Goal: Task Accomplishment & Management: Manage account settings

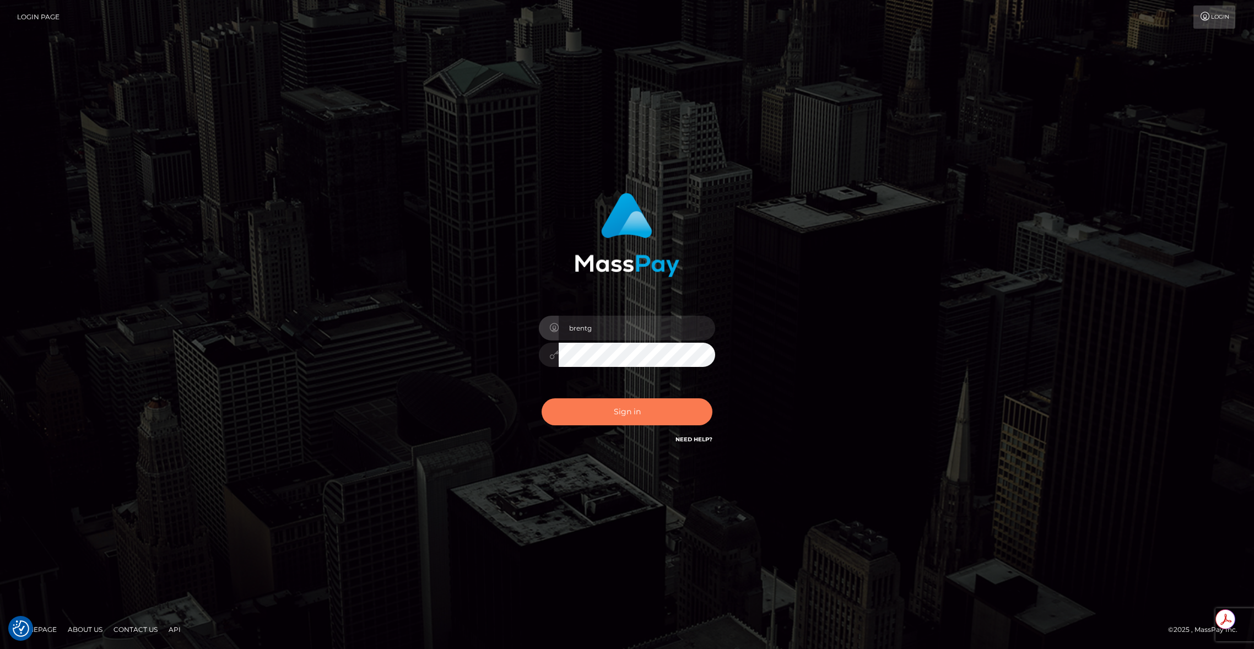
click at [634, 419] on button "Sign in" at bounding box center [627, 411] width 171 height 27
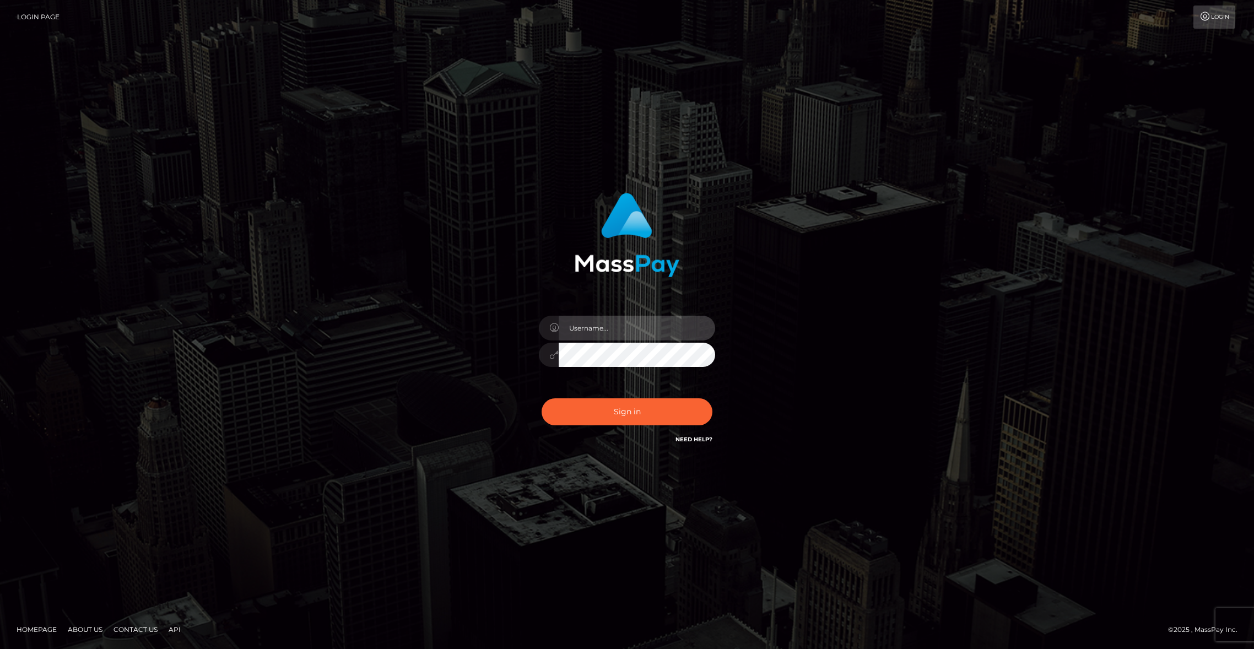
type input "brentg"
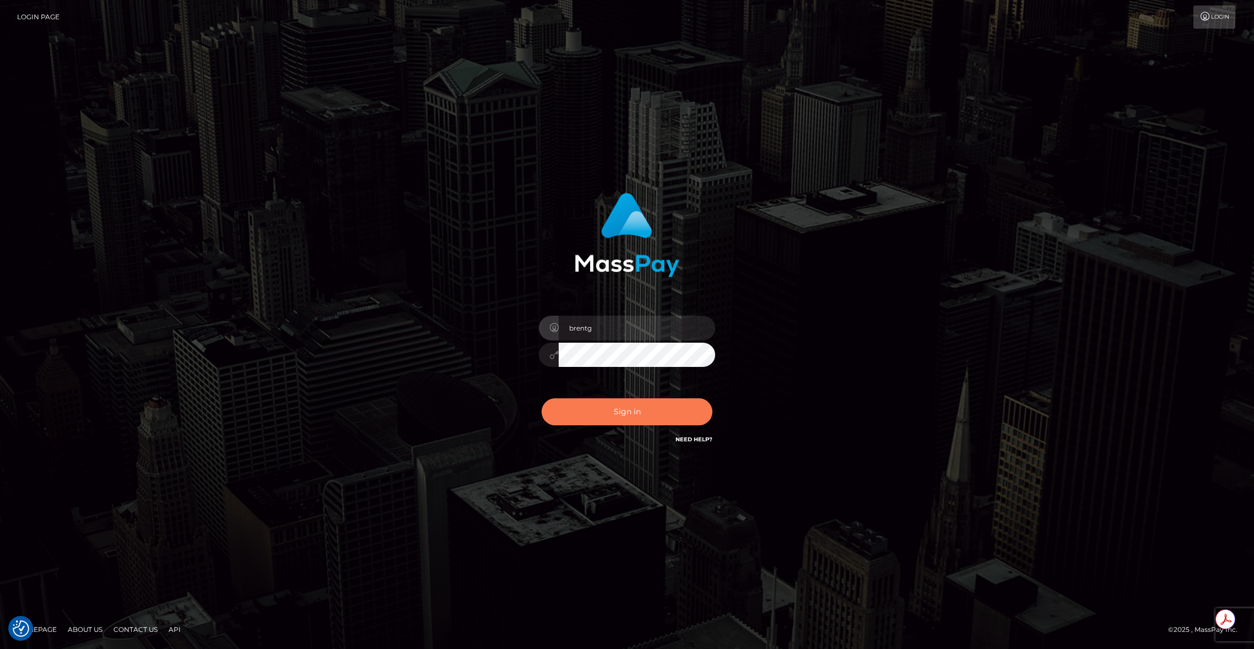
click at [649, 421] on button "Sign in" at bounding box center [627, 411] width 171 height 27
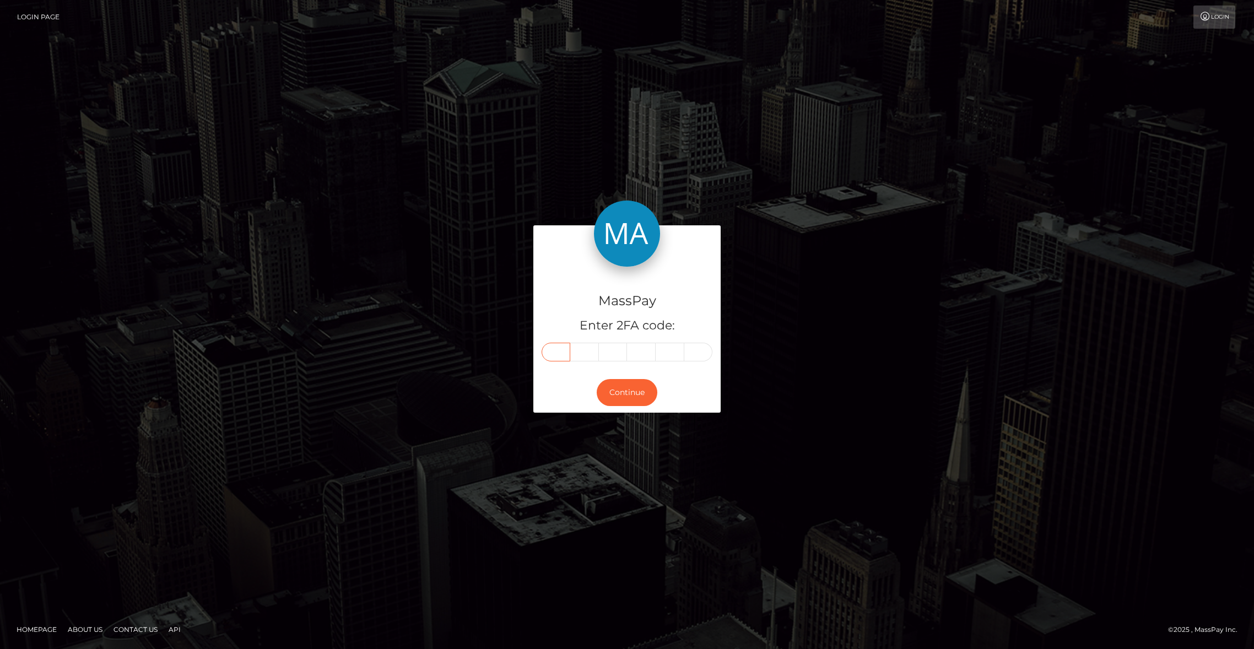
paste input "5"
type input "5"
type input "0"
type input "5"
type input "0"
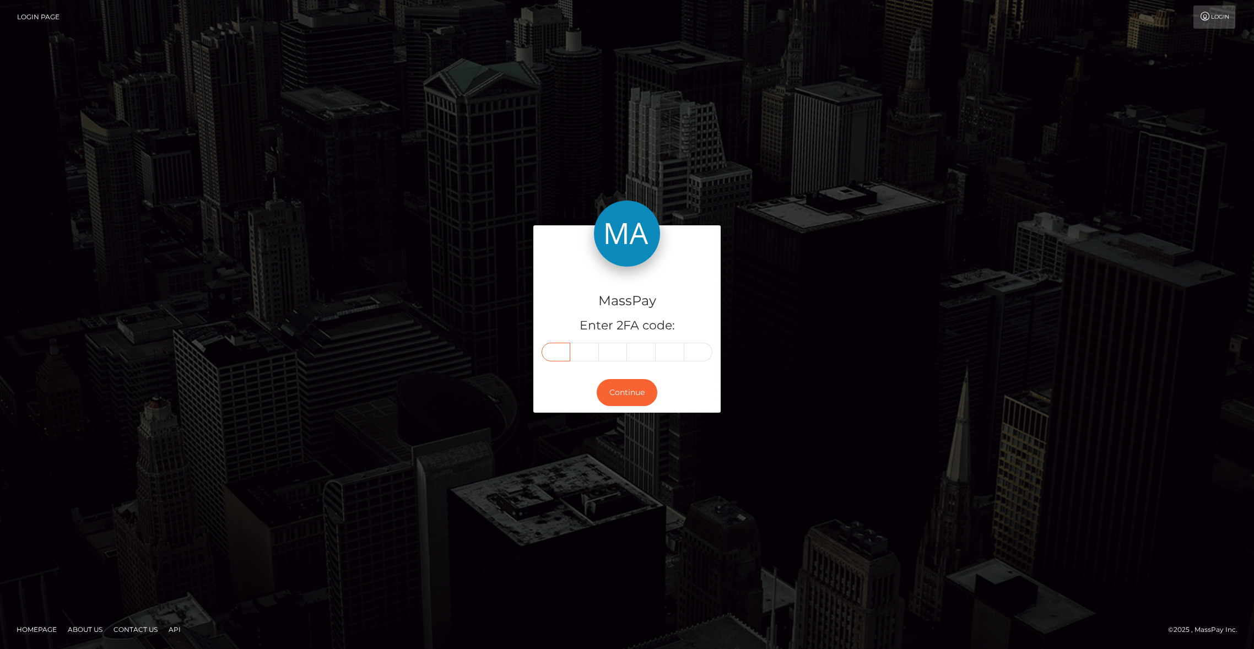
type input "6"
type input "4"
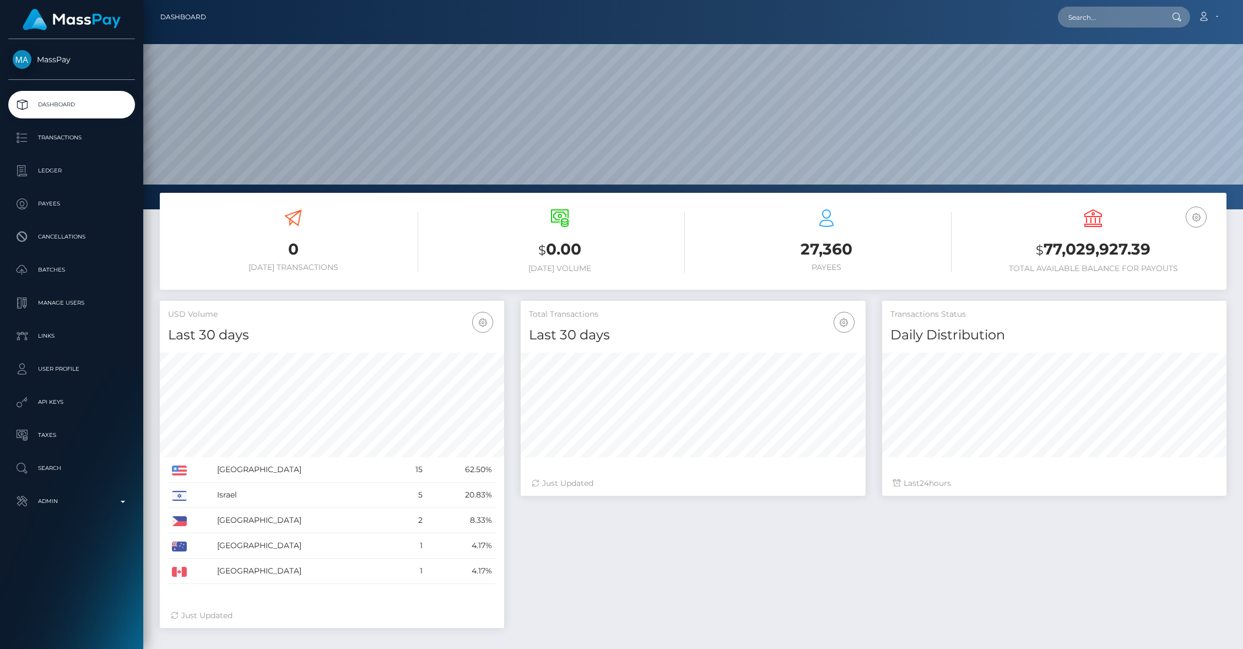
scroll to position [195, 344]
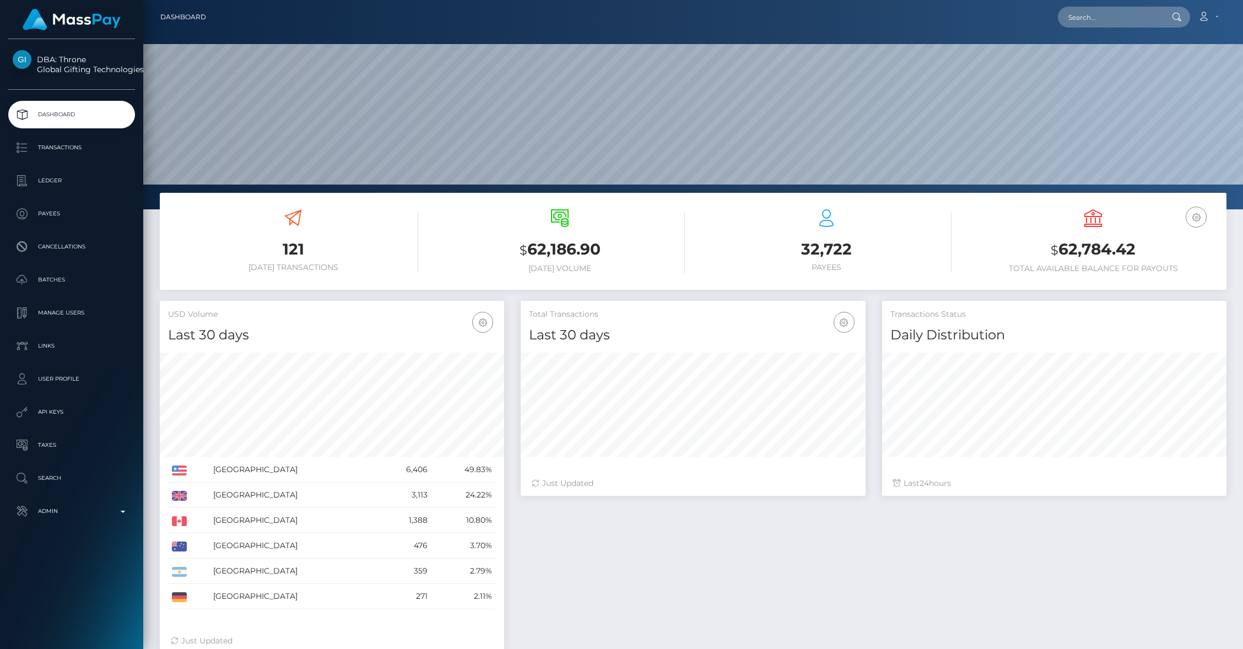
scroll to position [195, 344]
click at [1097, 21] on input "text" at bounding box center [1110, 17] width 104 height 21
paste input "pout_4IoSoE6vxNIqU"
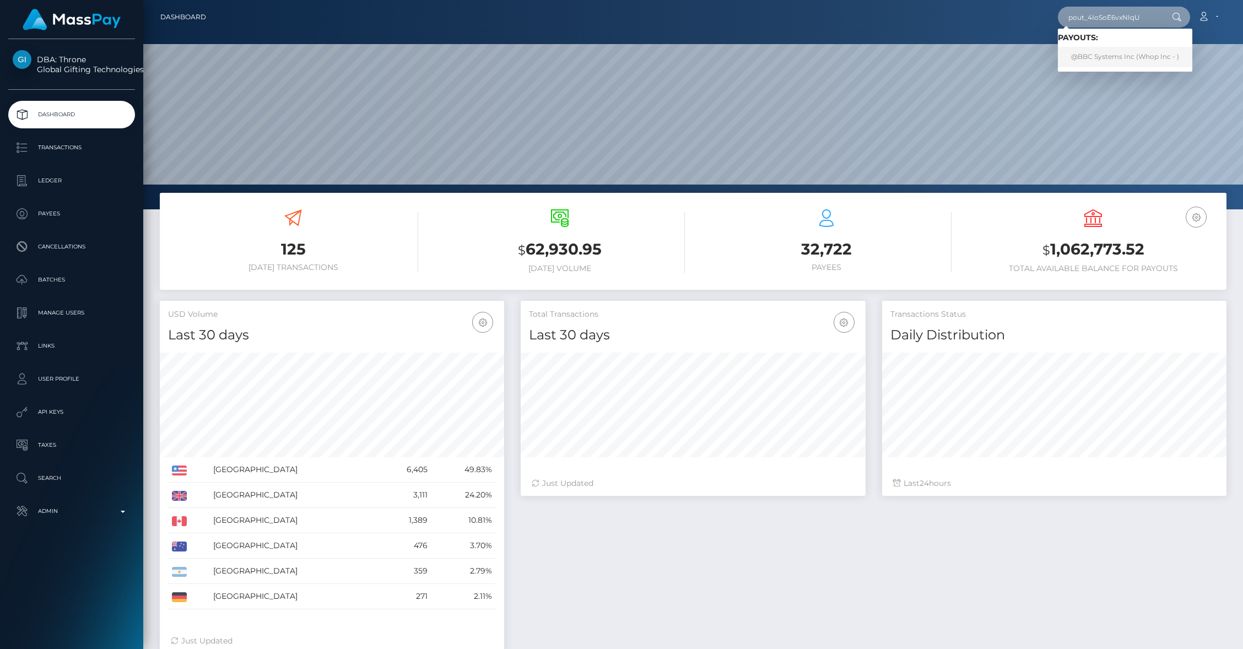
type input "pout_4IoSoE6vxNIqU"
click at [1111, 58] on link "@BBC Systems Inc (Whop Inc - )" at bounding box center [1125, 57] width 134 height 20
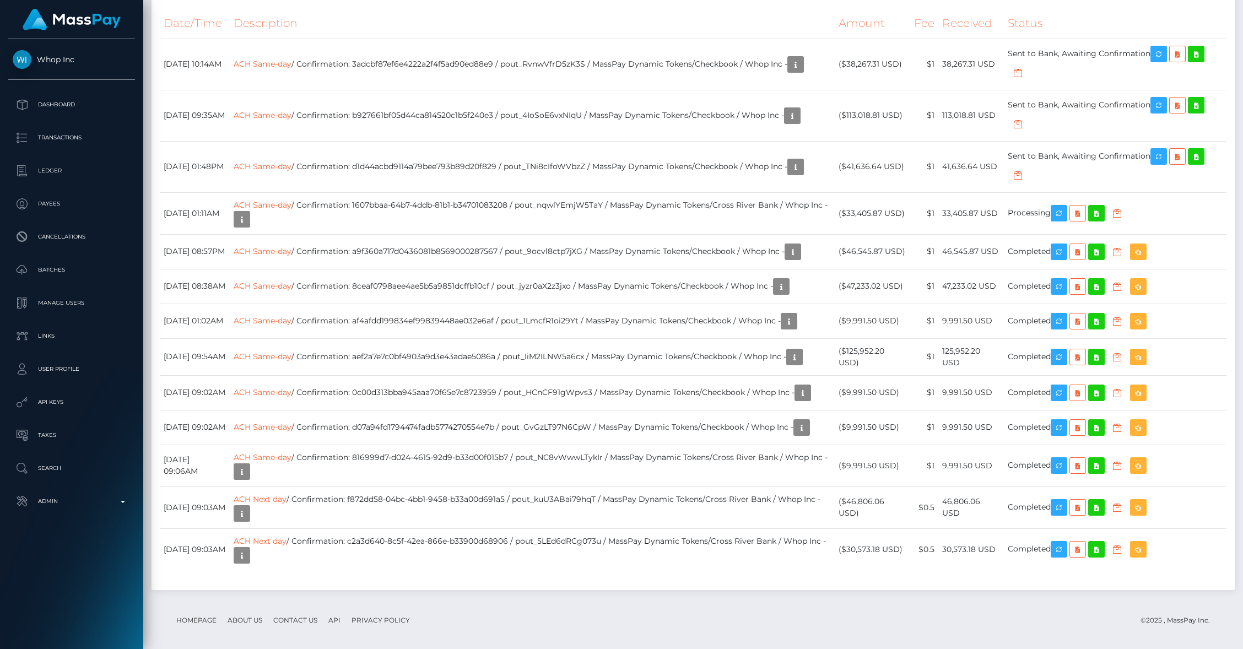
scroll to position [132, 344]
drag, startPoint x: 552, startPoint y: 436, endPoint x: 638, endPoint y: 437, distance: 86.0
click at [638, 234] on td "ACH Same-day / Confirmation: 1607bbaa-64b7-4ddb-81b1-b34701083208 / pout_nqwlYE…" at bounding box center [532, 213] width 605 height 42
copy td "pout_nqwlYEmjW5TaY"
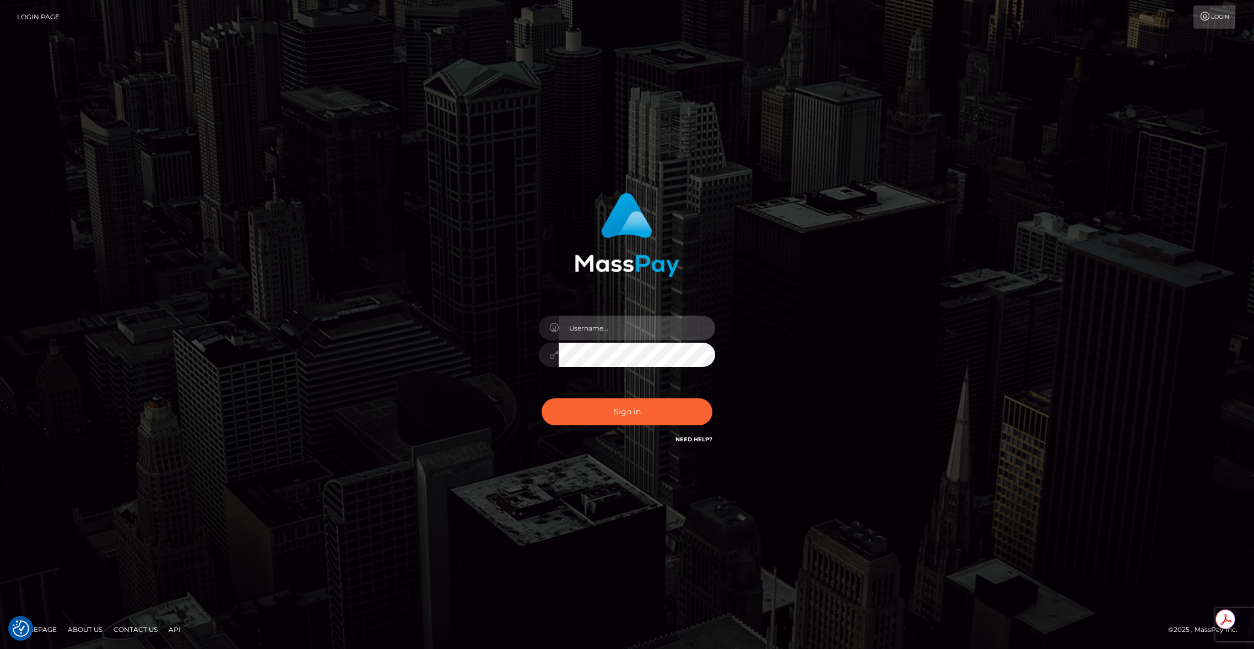
type input "brentg"
click at [614, 396] on div "Sign in Need Help?" at bounding box center [627, 416] width 193 height 49
click at [601, 410] on button "Sign in" at bounding box center [627, 411] width 171 height 27
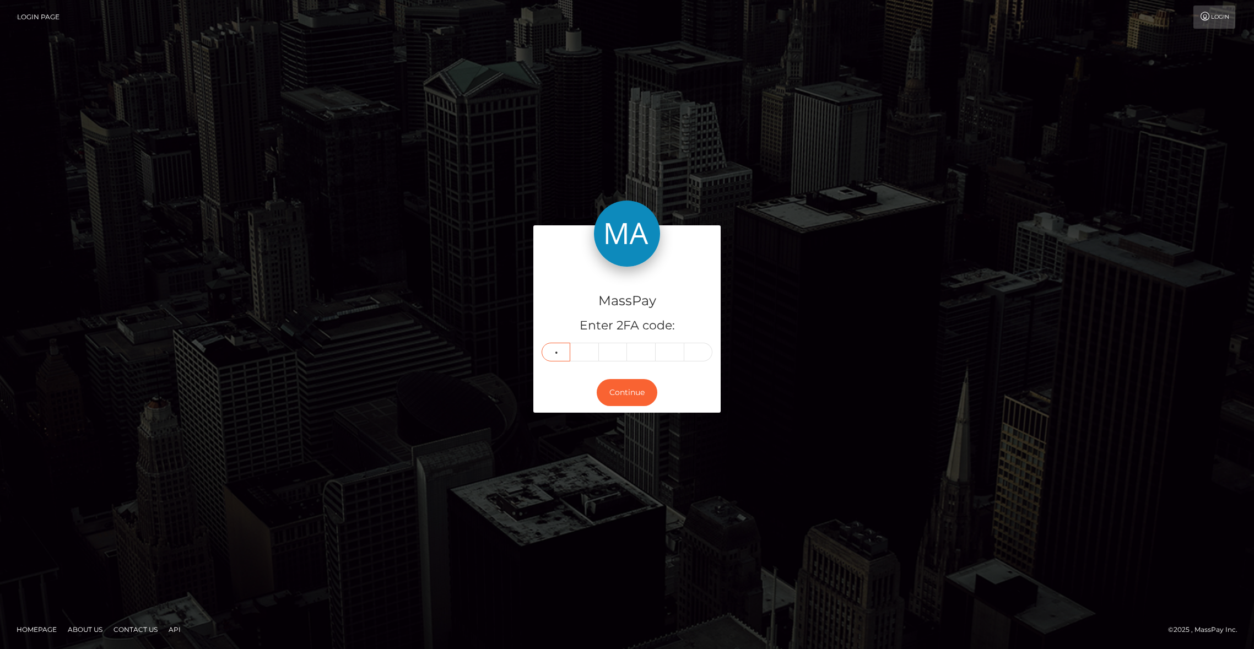
type input "4"
type input "9"
type input "5"
type input "8"
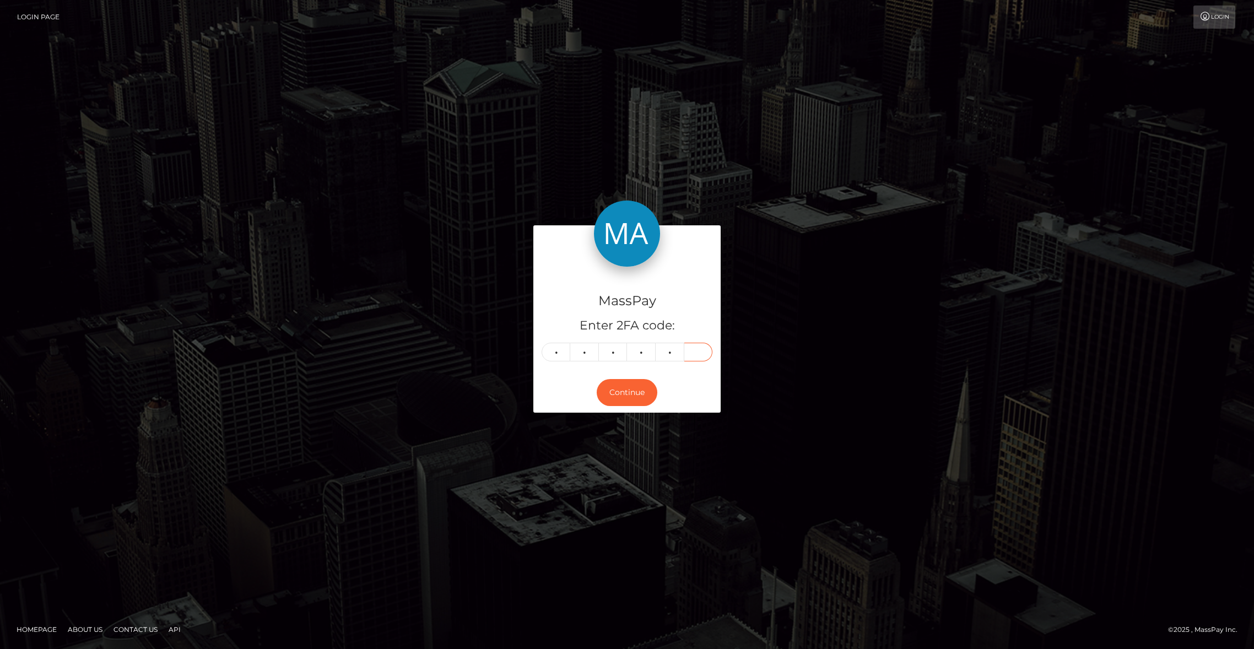
type input "8"
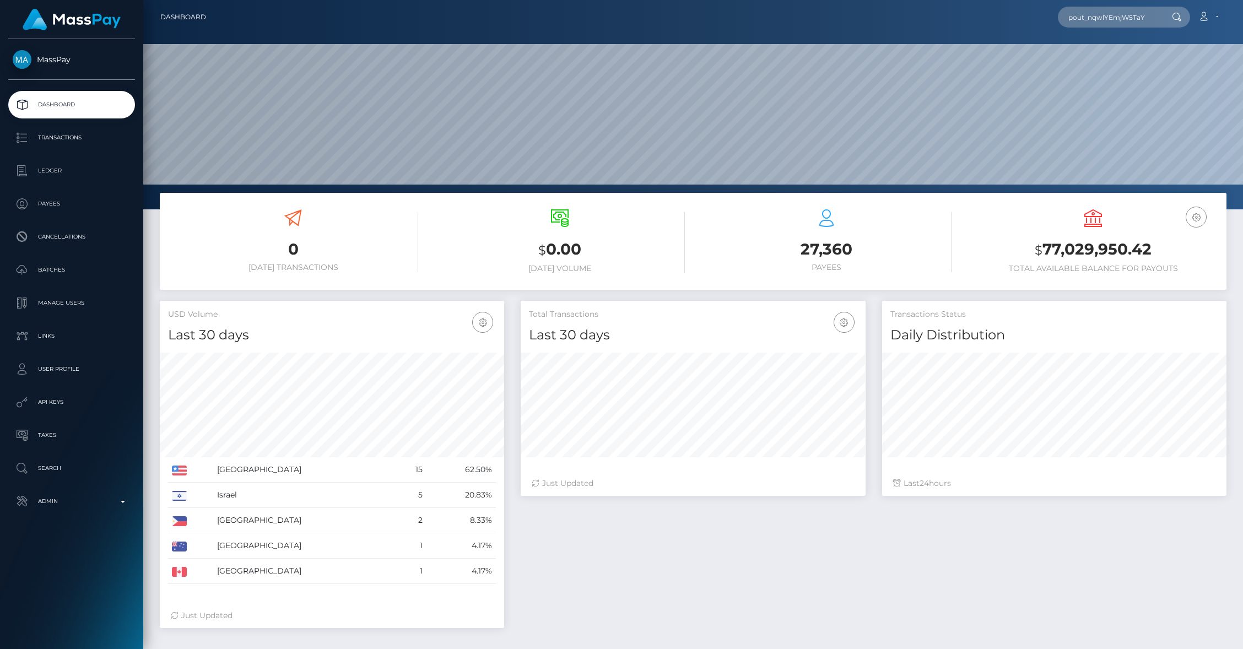
scroll to position [195, 344]
type input "pout_nqwlYEmjW5TaY"
click at [1106, 54] on link "@BBC Systems Inc (Whop Inc - )" at bounding box center [1125, 57] width 134 height 20
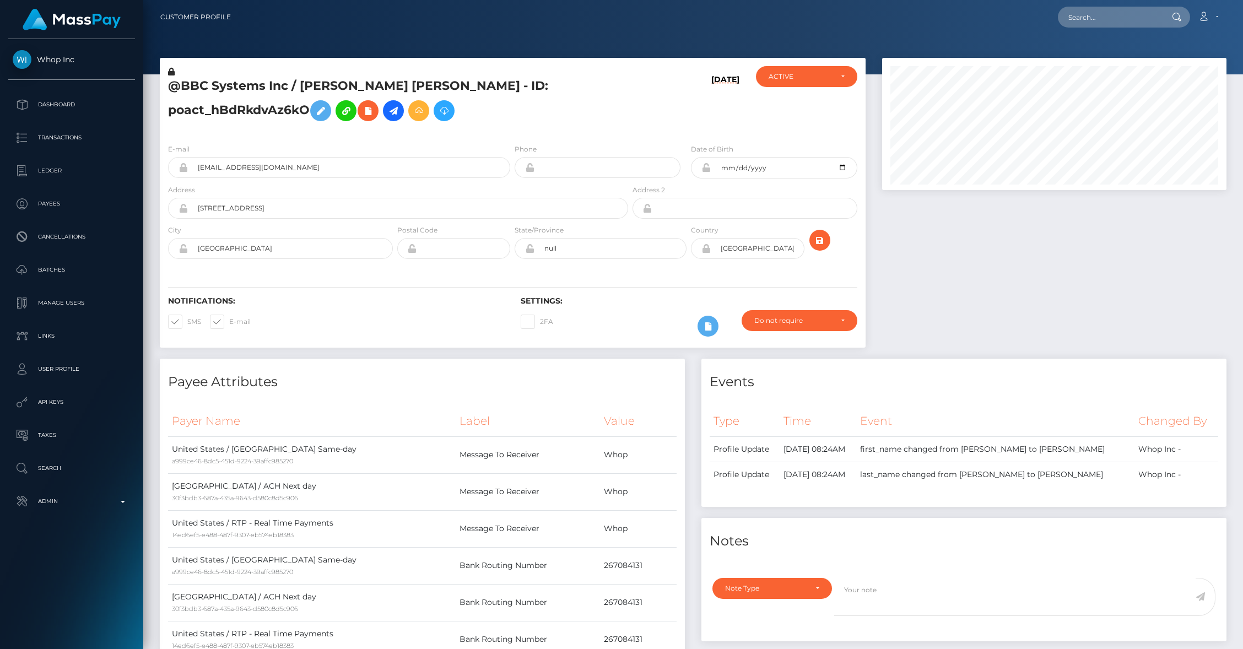
scroll to position [132, 344]
click at [52, 102] on p "Dashboard" at bounding box center [72, 104] width 118 height 17
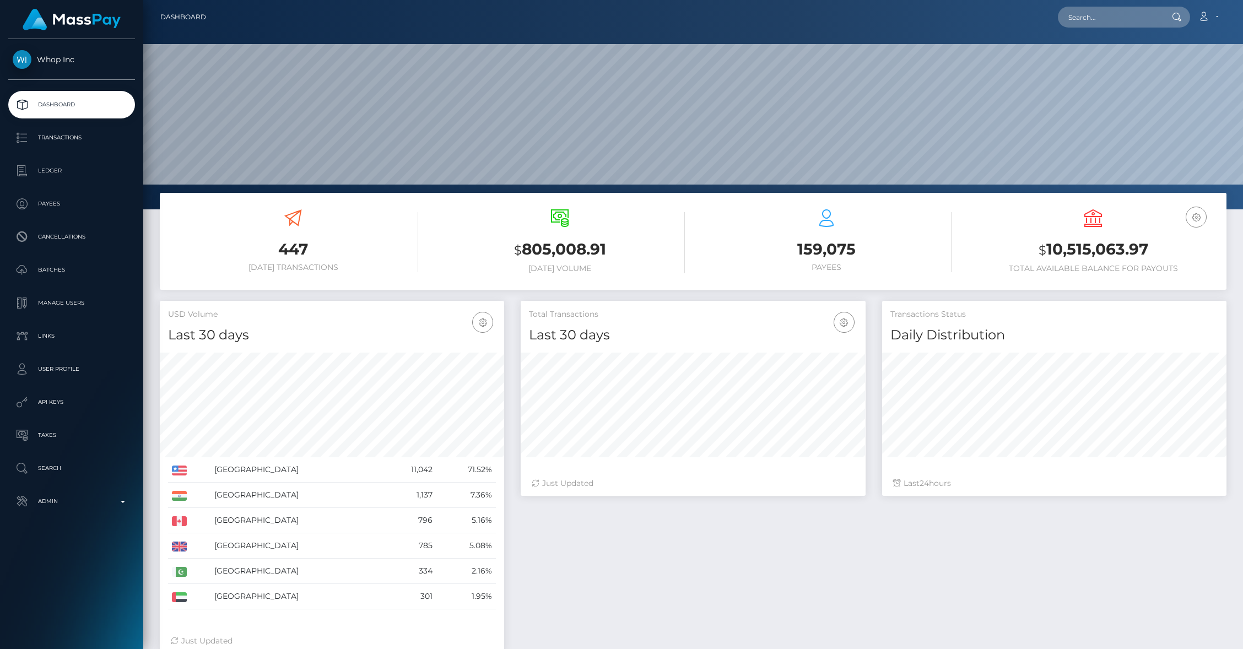
scroll to position [195, 344]
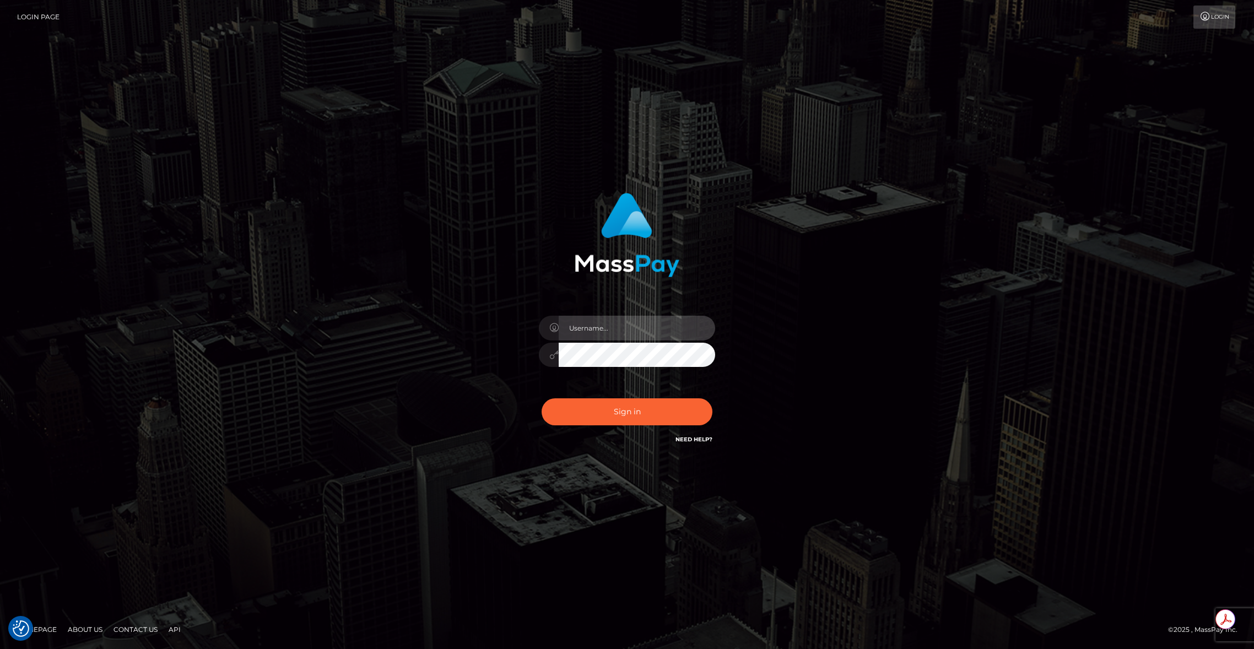
type input "brentg"
click at [602, 392] on div "Sign in Need Help?" at bounding box center [627, 416] width 193 height 49
drag, startPoint x: 604, startPoint y: 406, endPoint x: 604, endPoint y: 414, distance: 7.7
click at [604, 407] on button "Sign in" at bounding box center [627, 411] width 171 height 27
type input "brentg"
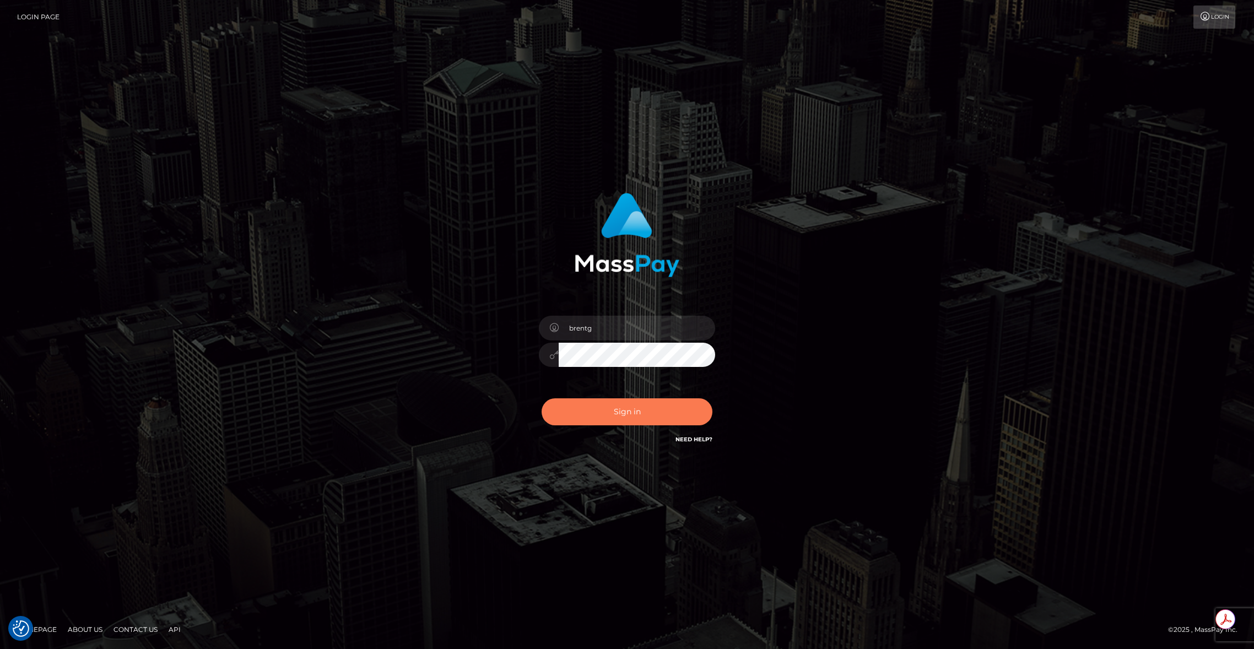
click at [606, 406] on button "Sign in" at bounding box center [627, 411] width 171 height 27
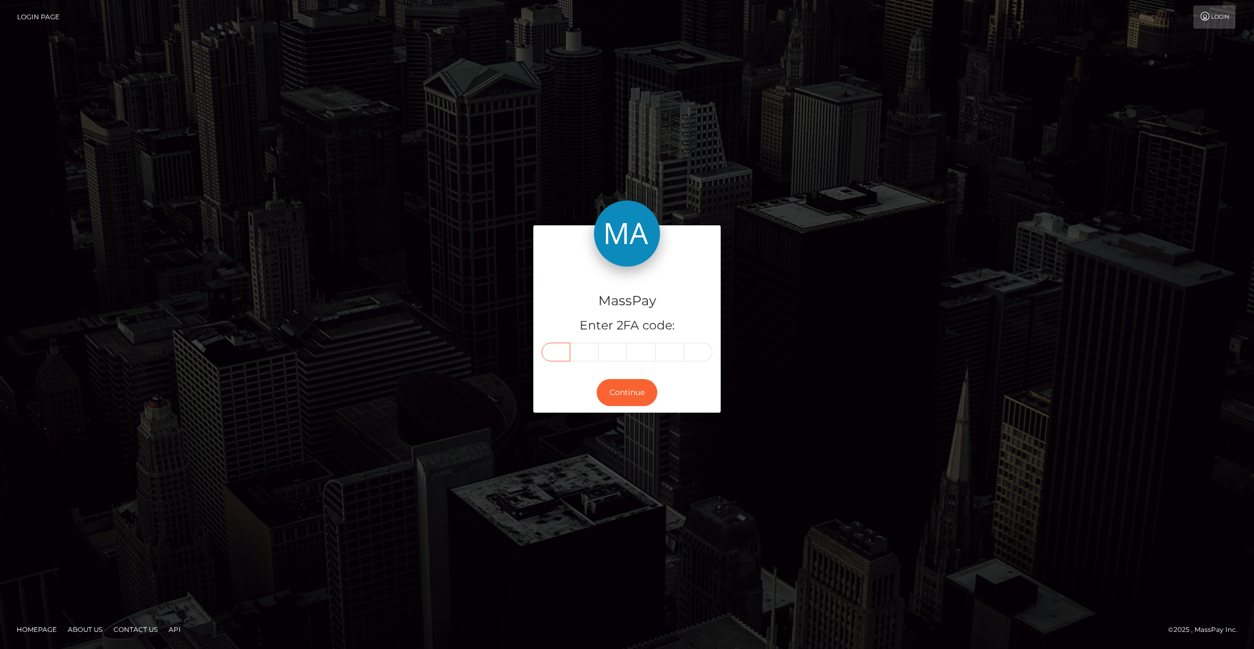
paste input "3"
type input "3"
type input "8"
type input "3"
type input "9"
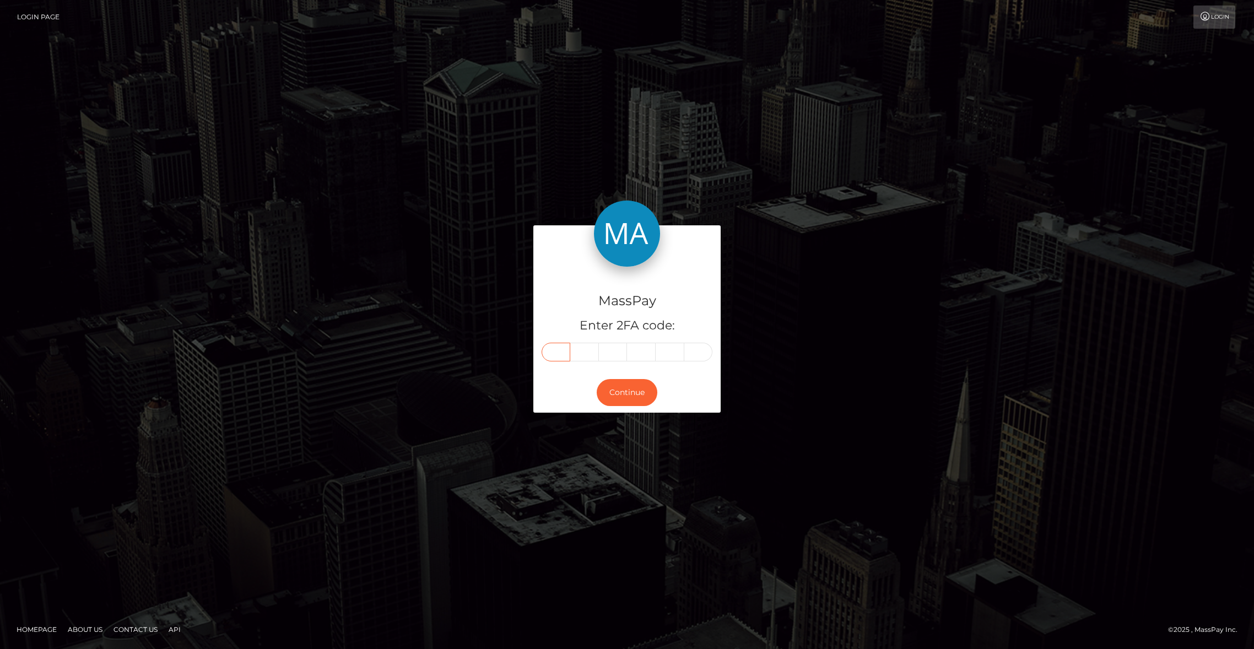
type input "2"
type input "6"
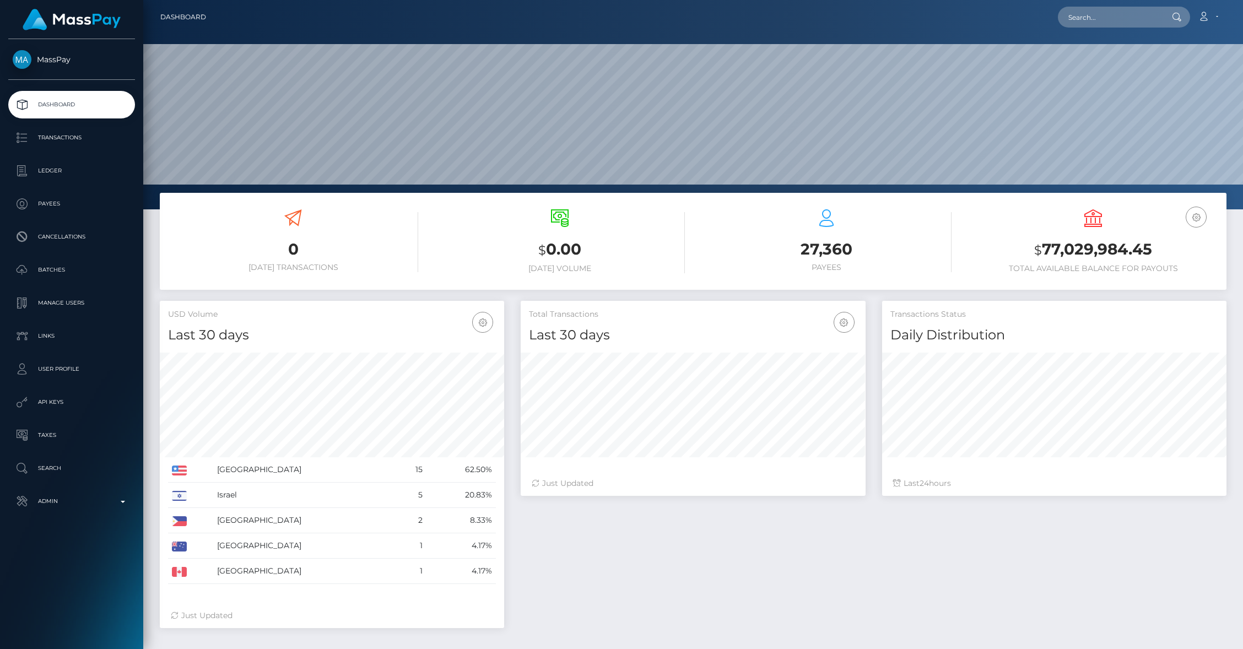
scroll to position [195, 344]
click at [1089, 3] on nav "Dashboard Loading... Loading... Account Edit Profile" at bounding box center [693, 17] width 1100 height 34
click at [1086, 8] on div "Loading... Loading... Account Edit Profile Logout" at bounding box center [720, 17] width 1011 height 23
click at [1100, 17] on input "text" at bounding box center [1110, 17] width 104 height 21
paste input "89f09269-aea2-477a-8274-62596a2fc264"
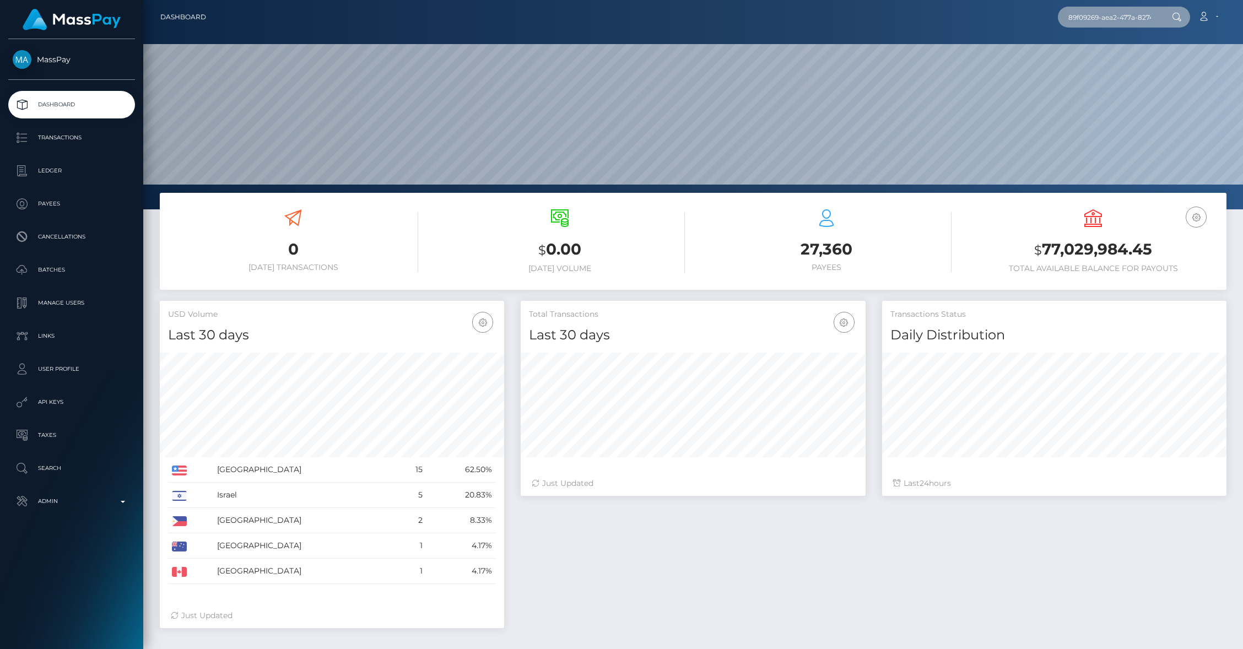
scroll to position [0, 55]
type input "89f09269-aea2-477a-8274-62596a2fc264"
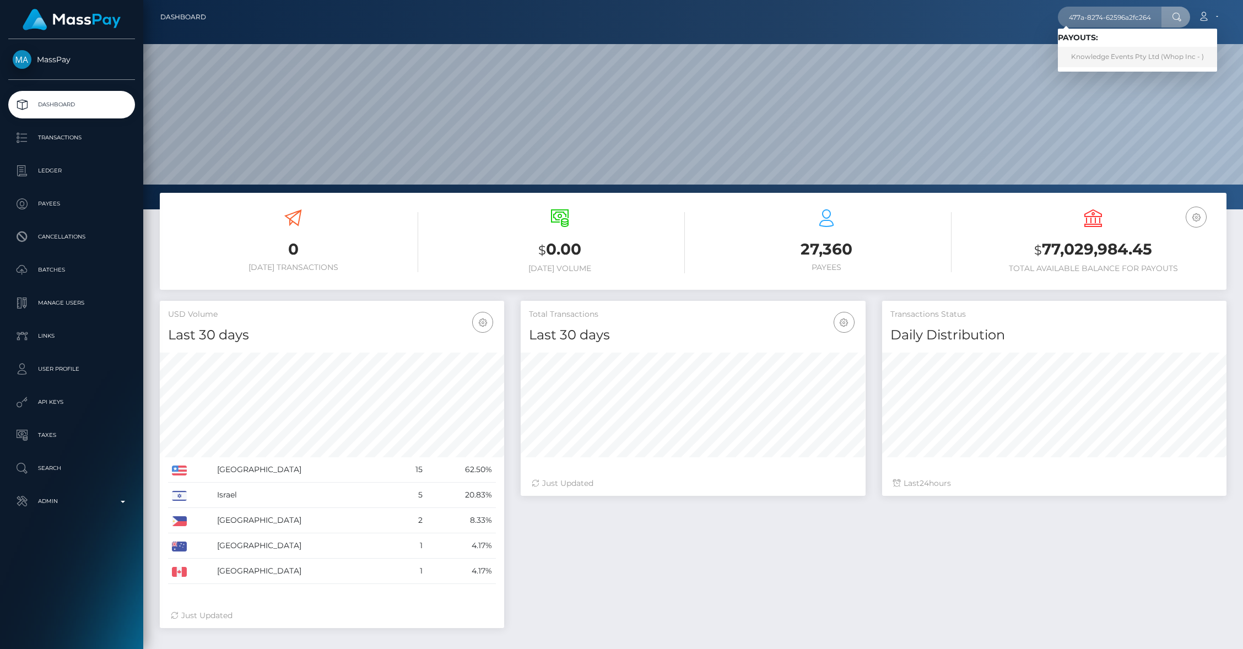
scroll to position [0, 0]
click at [1109, 55] on link "Knowledge Events Pty Ltd (Whop Inc - )" at bounding box center [1137, 57] width 159 height 20
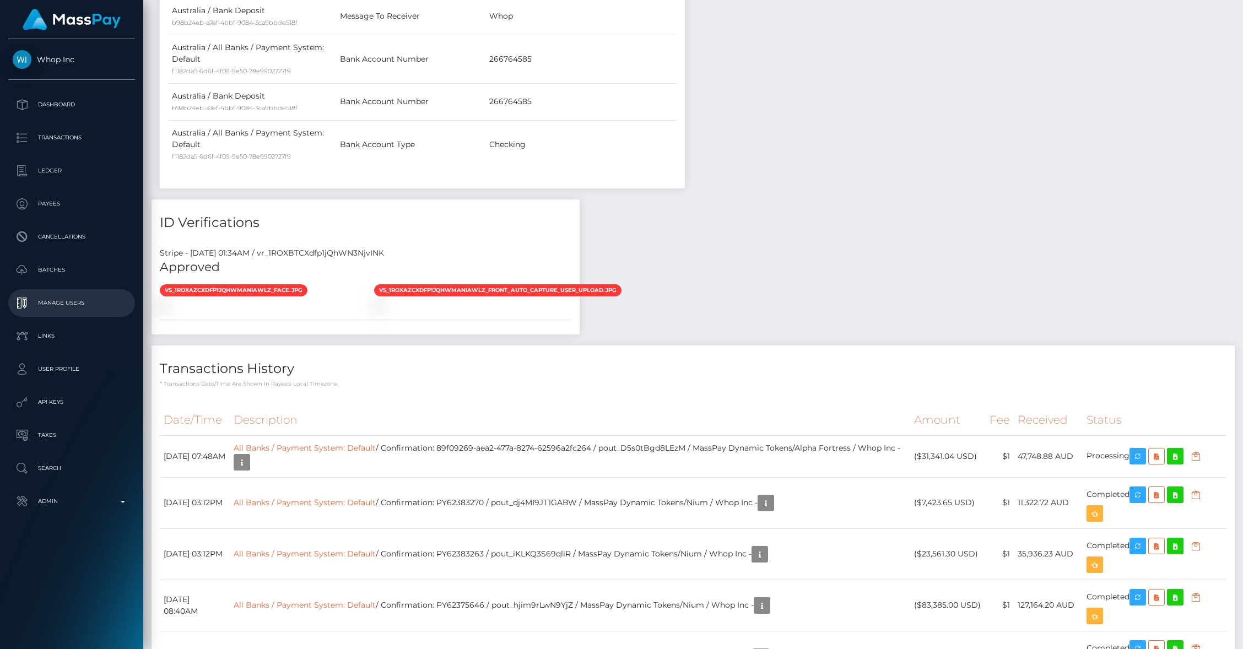
scroll to position [918, 0]
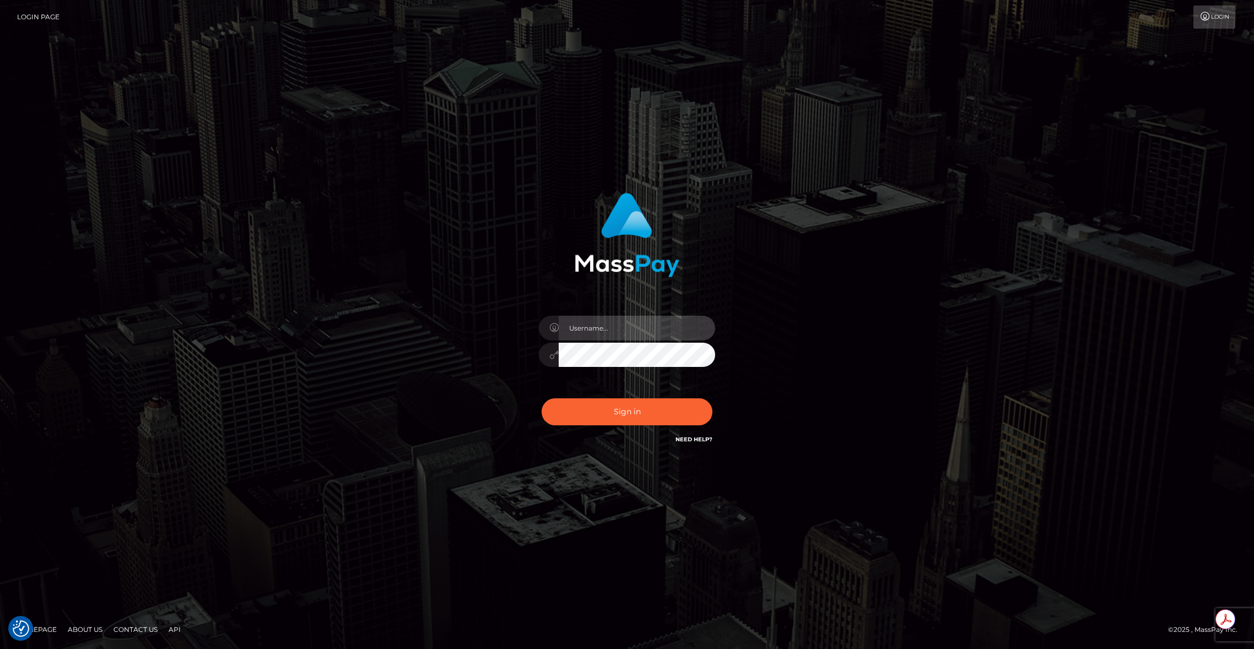
type input "brentg"
click at [634, 419] on button "Sign in" at bounding box center [627, 411] width 171 height 27
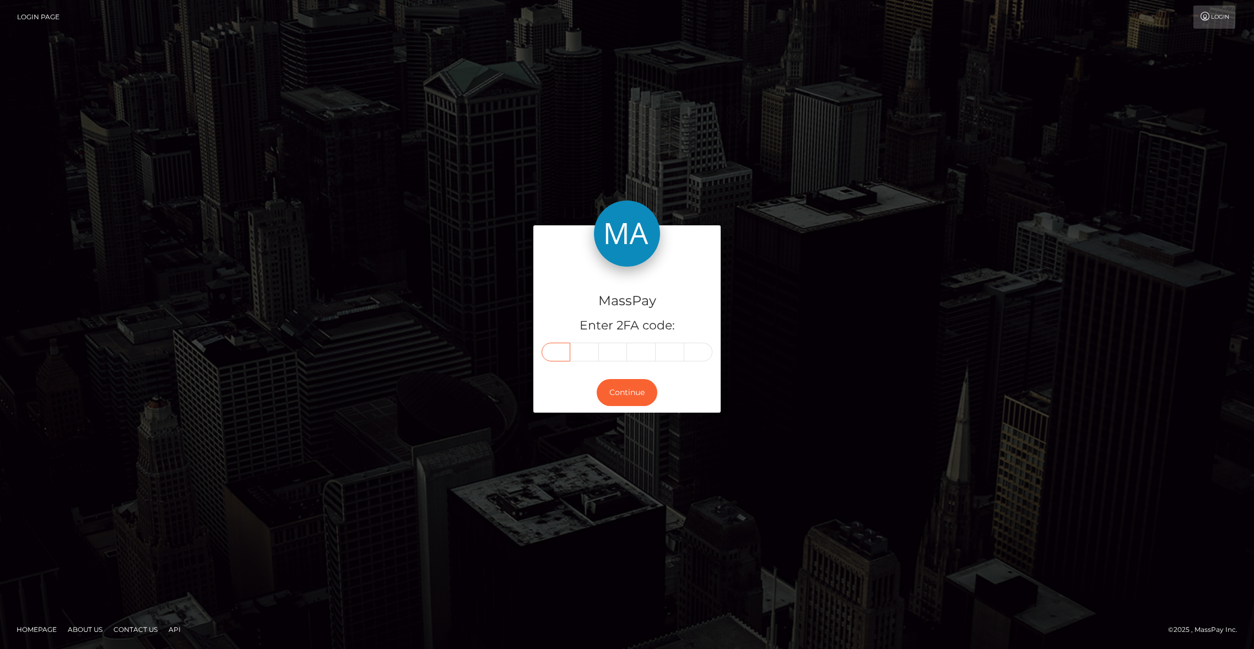
paste input "4"
type input "4"
type input "8"
type input "2"
type input "5"
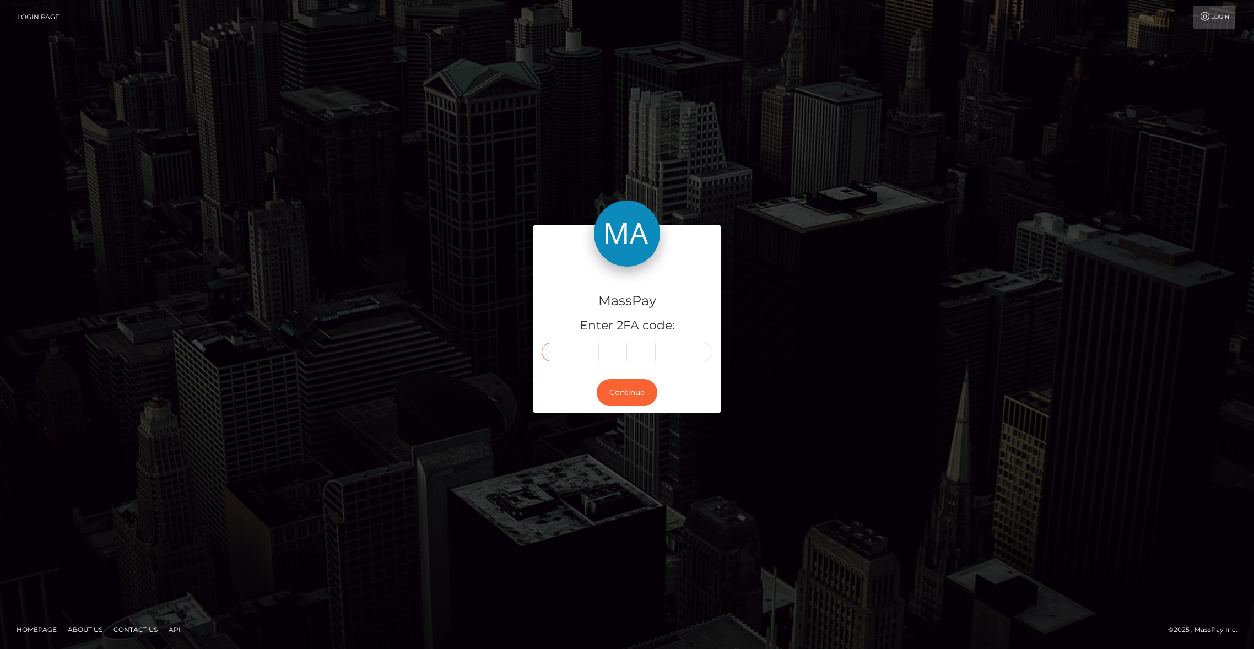
type input "4"
type input "5"
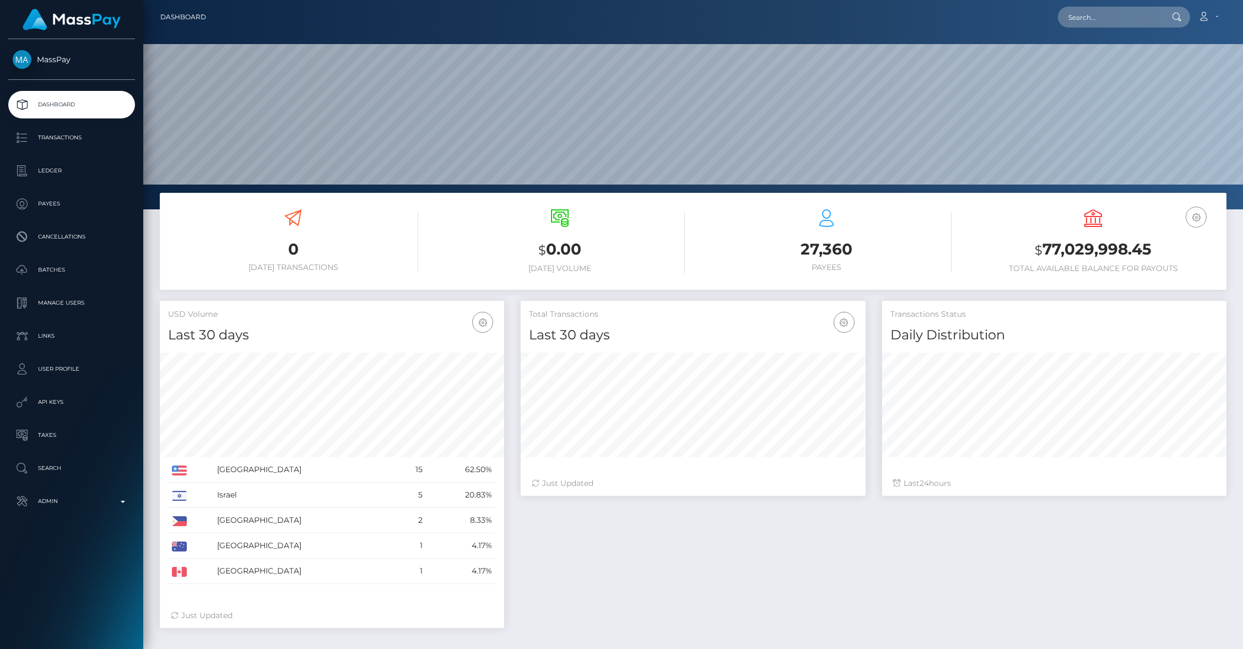
scroll to position [195, 344]
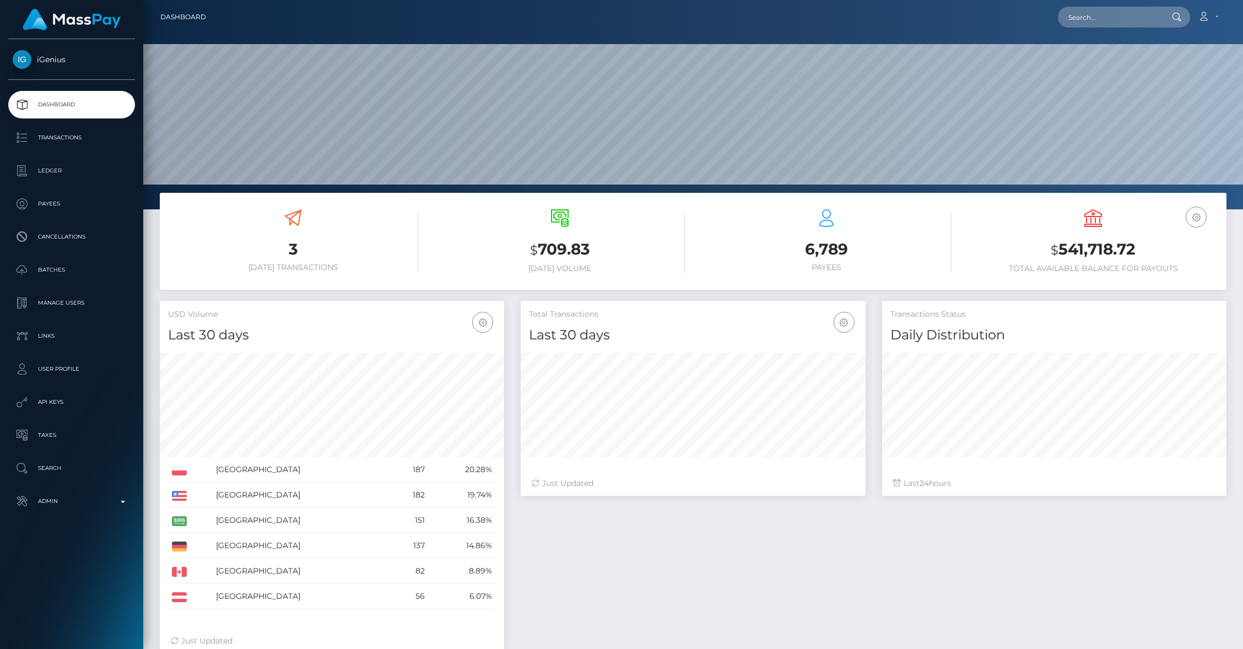
scroll to position [195, 344]
click at [55, 268] on p "Batches" at bounding box center [72, 270] width 118 height 17
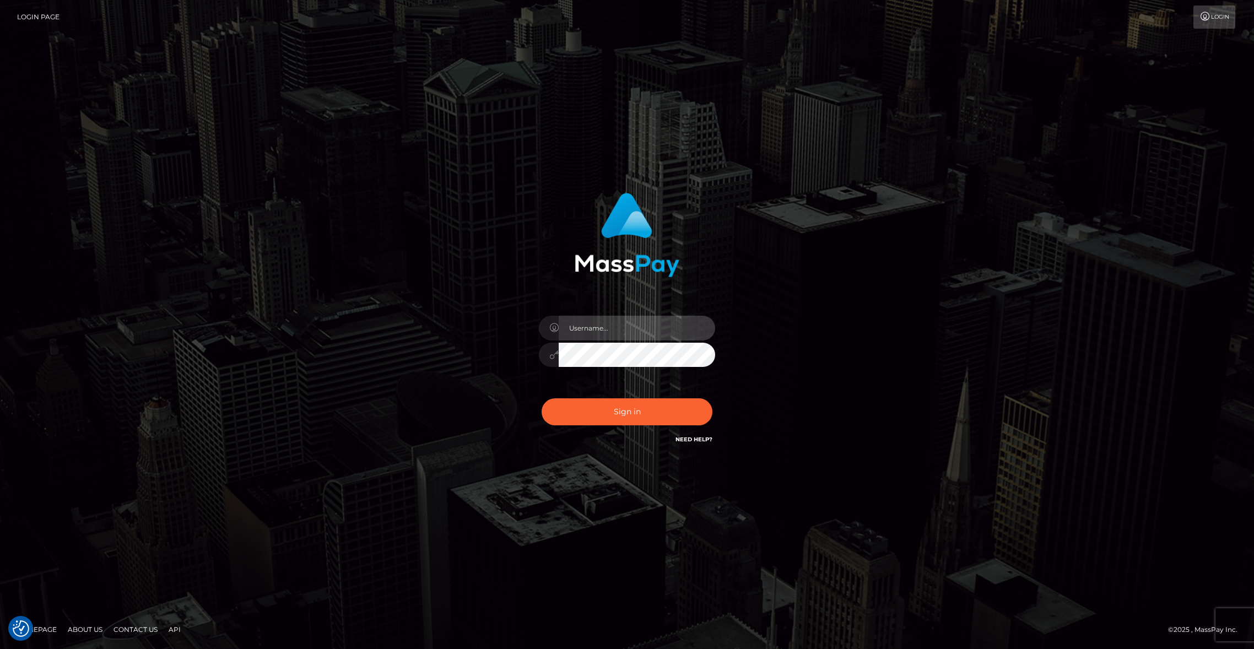
type input "brentg"
click at [611, 416] on button "Sign in" at bounding box center [627, 411] width 171 height 27
type input "brentg"
click at [628, 406] on button "Sign in" at bounding box center [627, 411] width 171 height 27
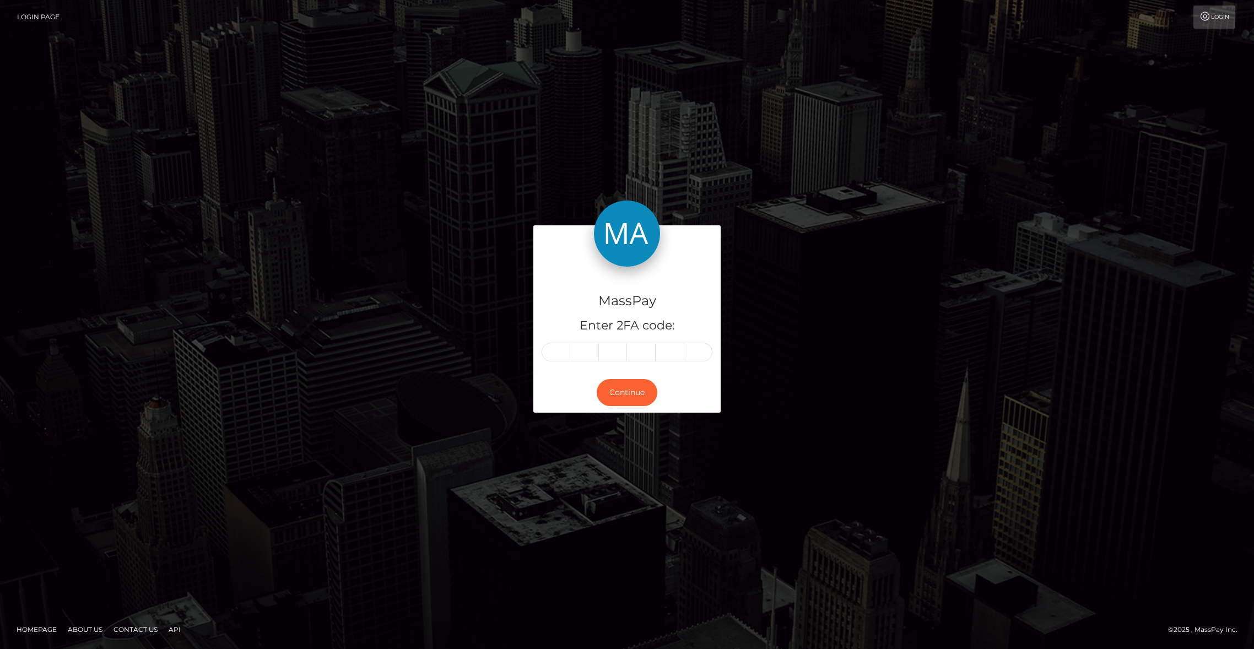
type input "4"
type input "9"
type input "3"
type input "7"
type input "9"
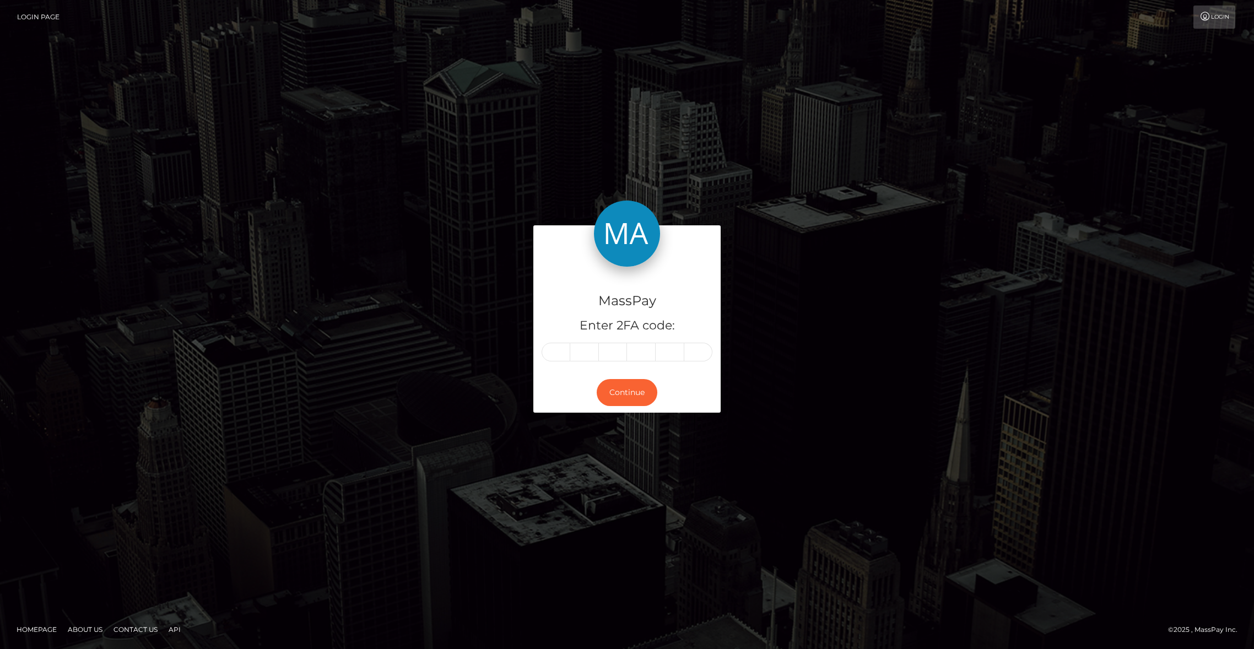
type input "2"
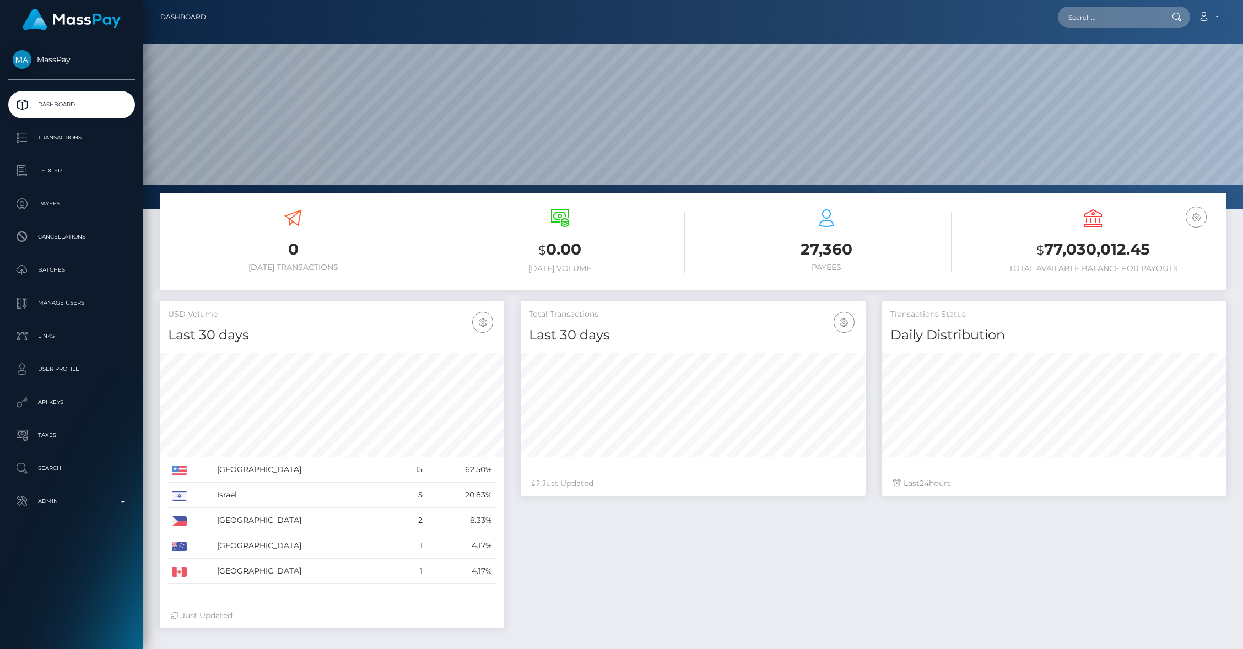
scroll to position [195, 344]
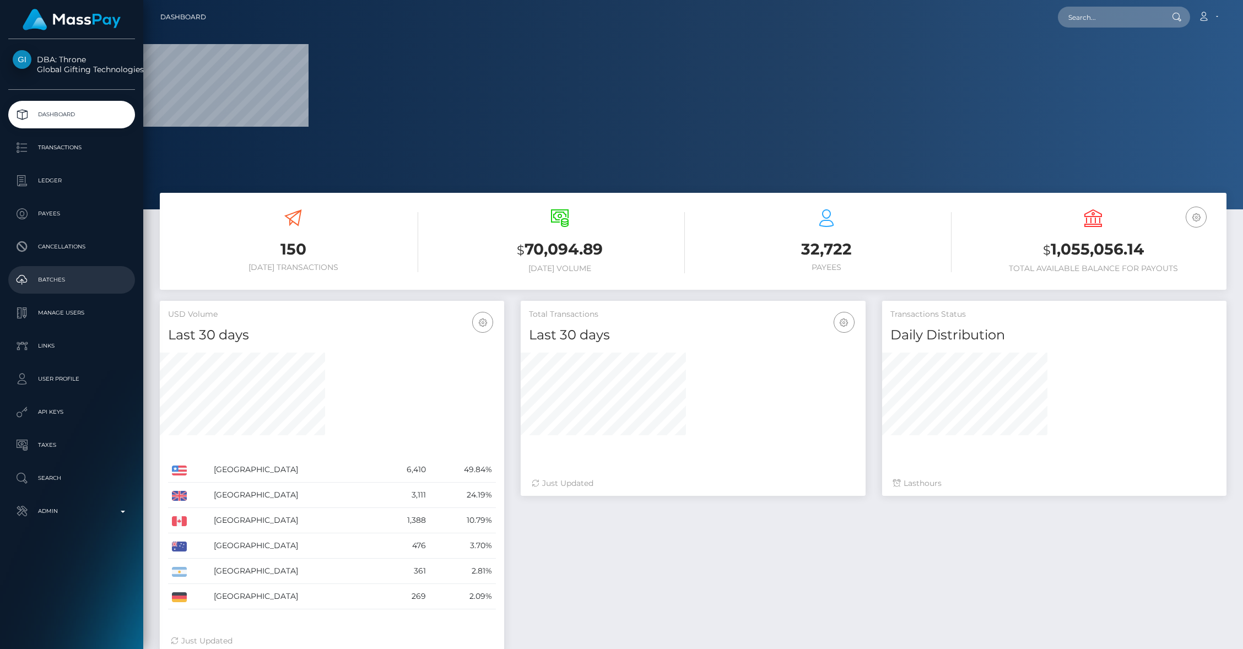
click at [47, 279] on p "Batches" at bounding box center [72, 280] width 118 height 17
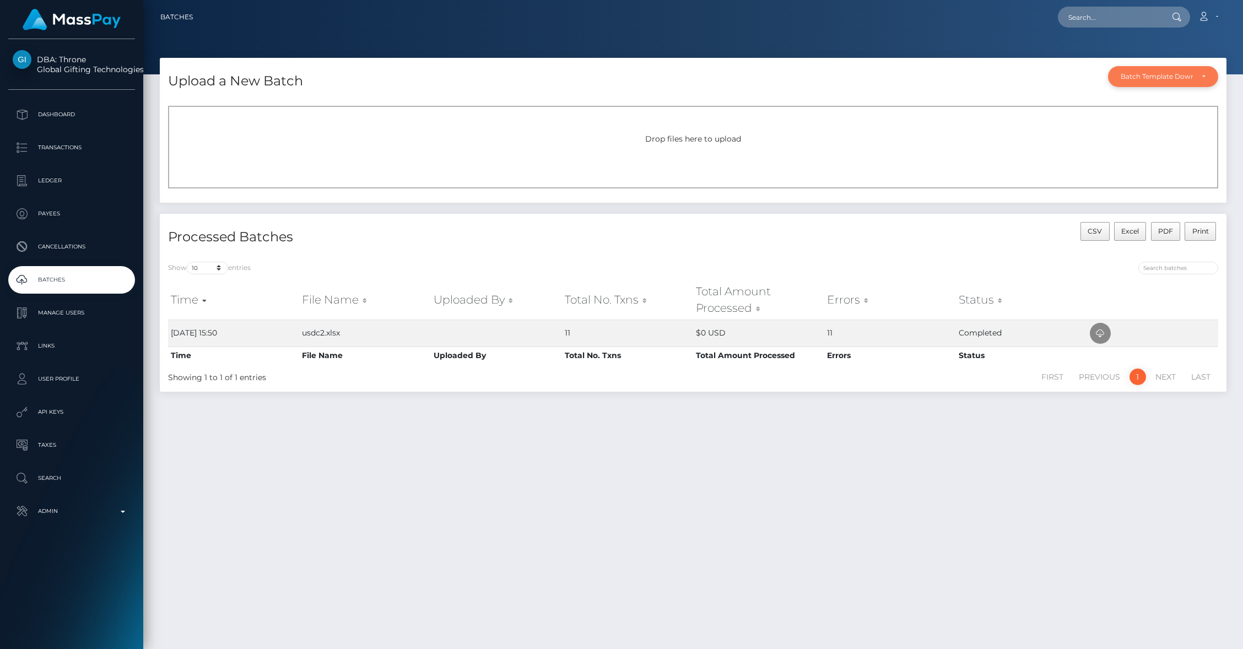
click at [1169, 85] on div "Batch Template Download" at bounding box center [1163, 76] width 110 height 21
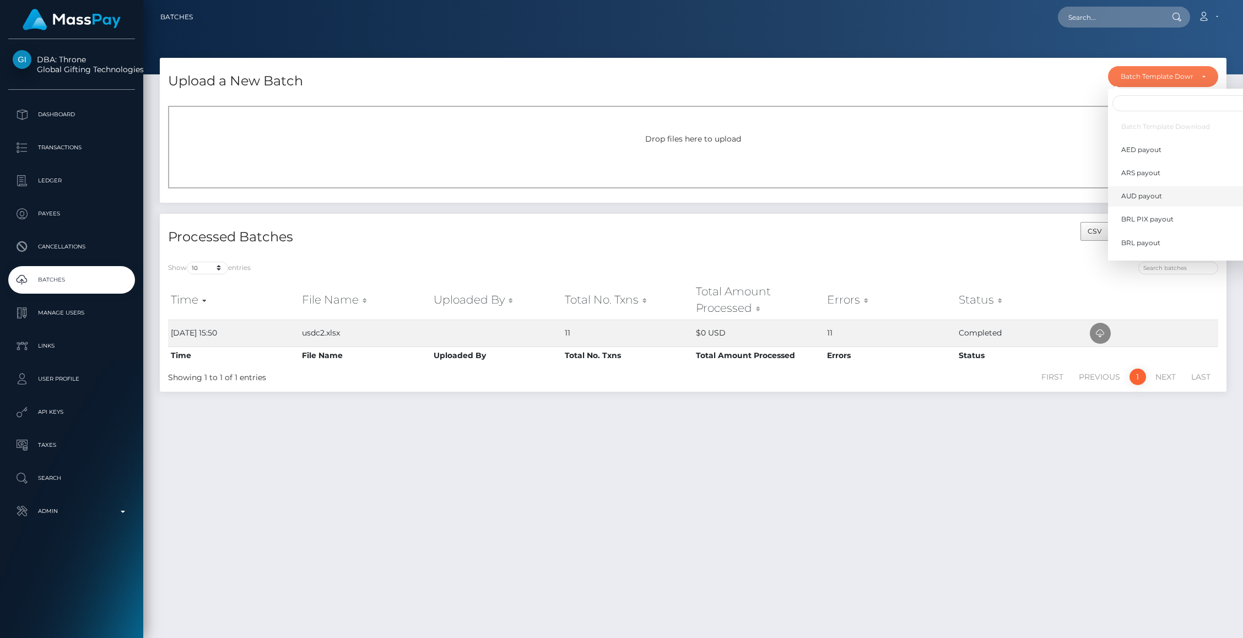
scroll to position [322, 0]
click at [1149, 247] on span "Wallet load" at bounding box center [1139, 246] width 36 height 10
select select "/batch_templates/Wallet load.xlsx"
select select
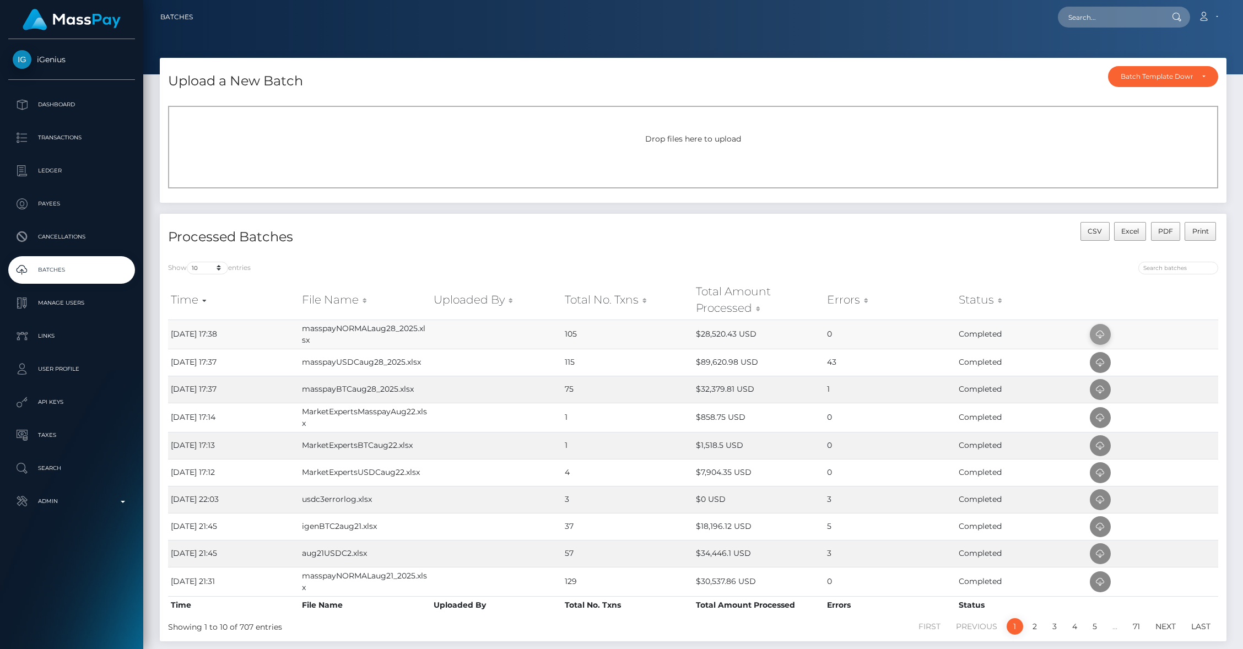
click at [1103, 336] on icon at bounding box center [1100, 335] width 13 height 14
click at [1110, 393] on span at bounding box center [1100, 389] width 21 height 21
click at [1104, 366] on icon at bounding box center [1100, 363] width 13 height 14
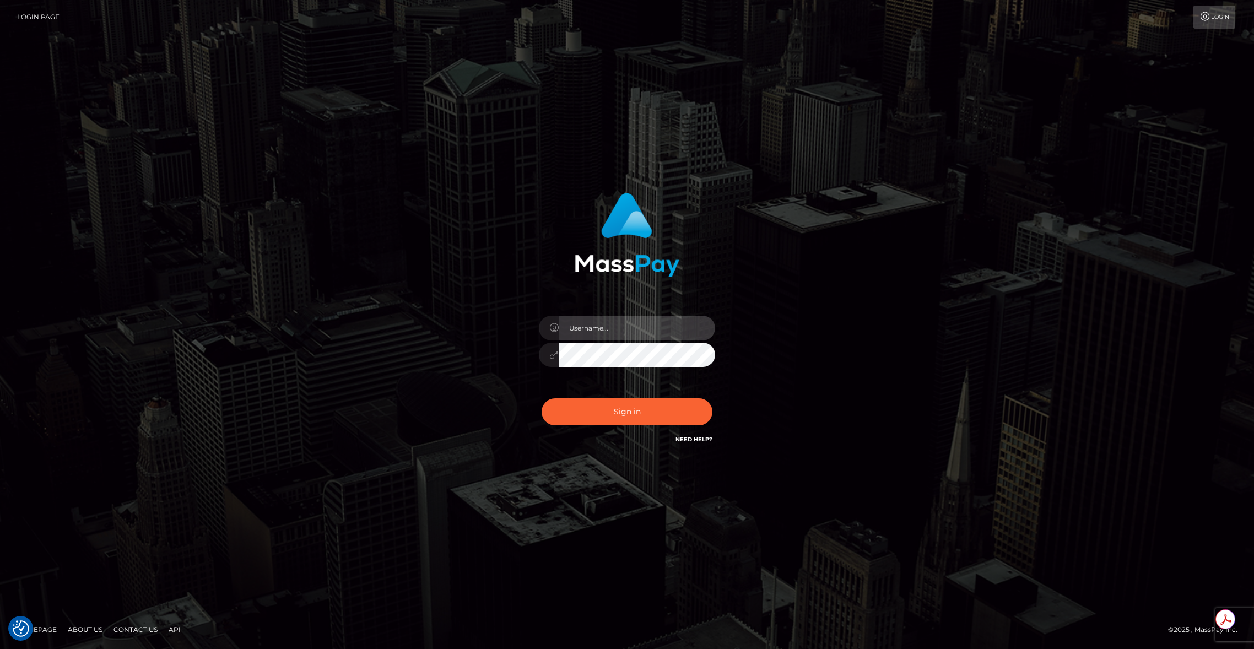
type input "brentg"
click at [582, 412] on button "Sign in" at bounding box center [627, 411] width 171 height 27
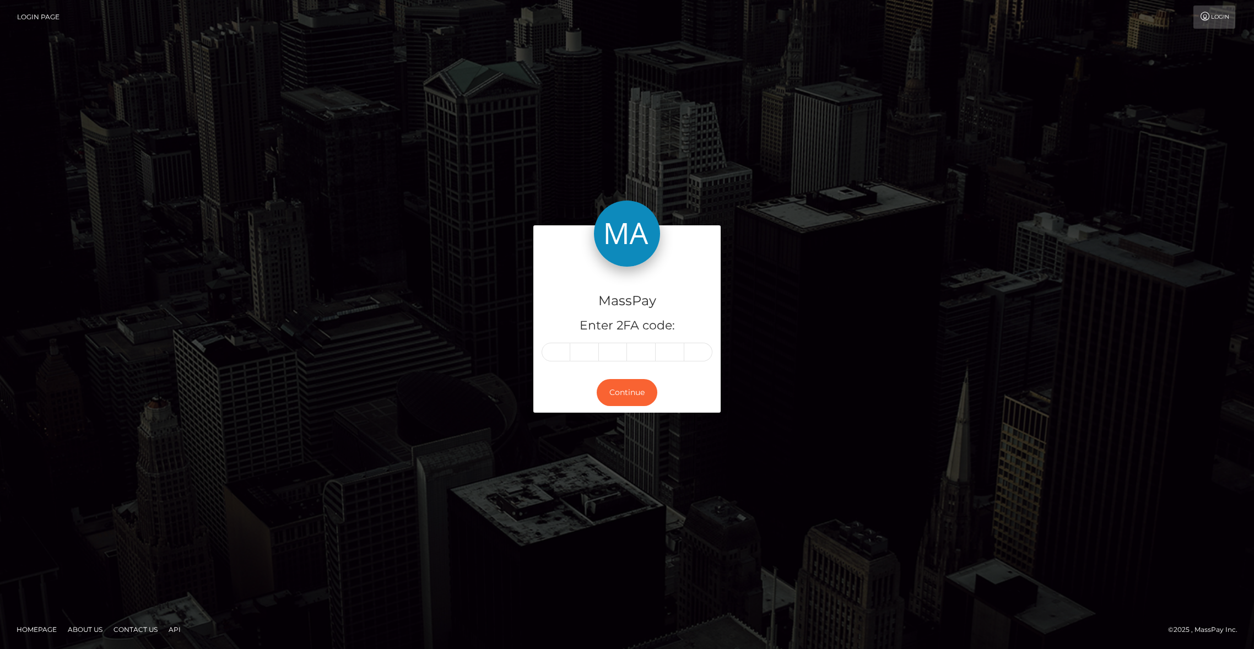
type input "1"
type input "7"
type input "5"
type input "0"
type input "4"
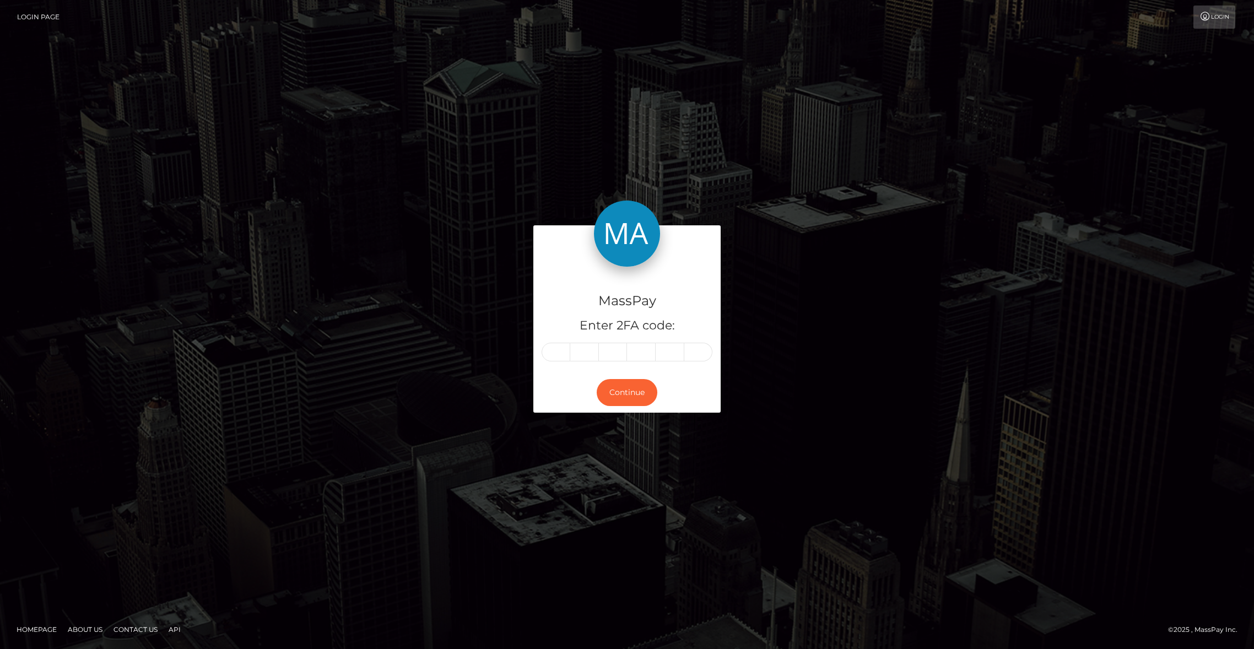
type input "6"
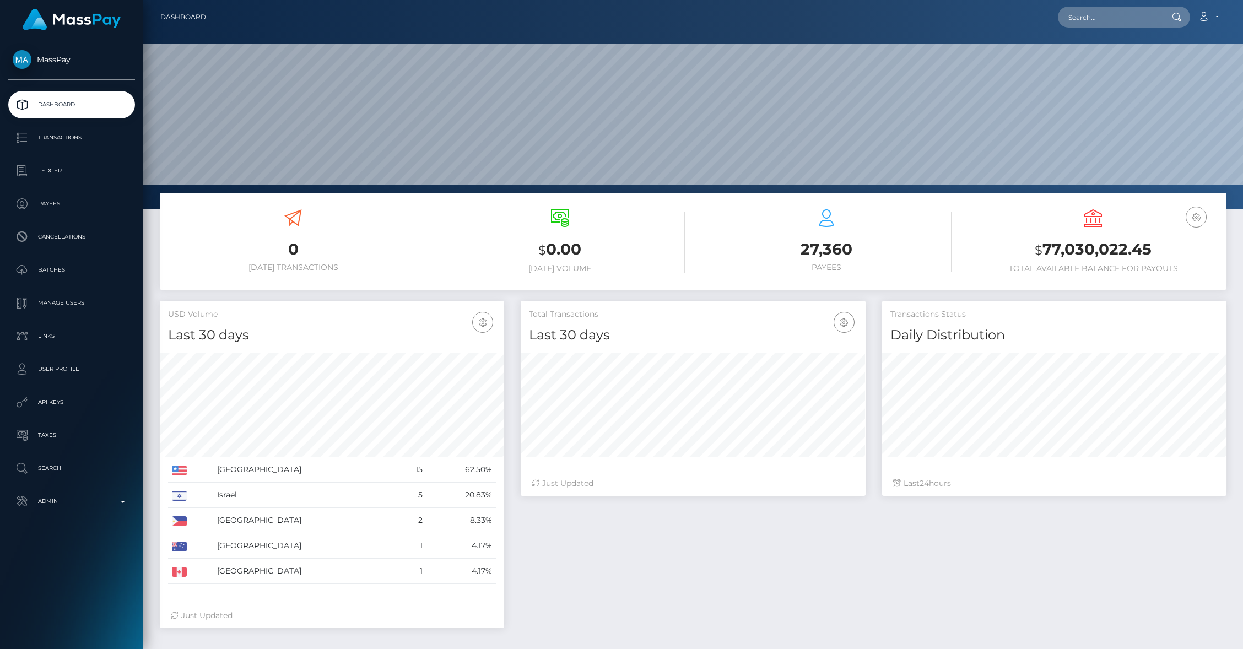
scroll to position [195, 344]
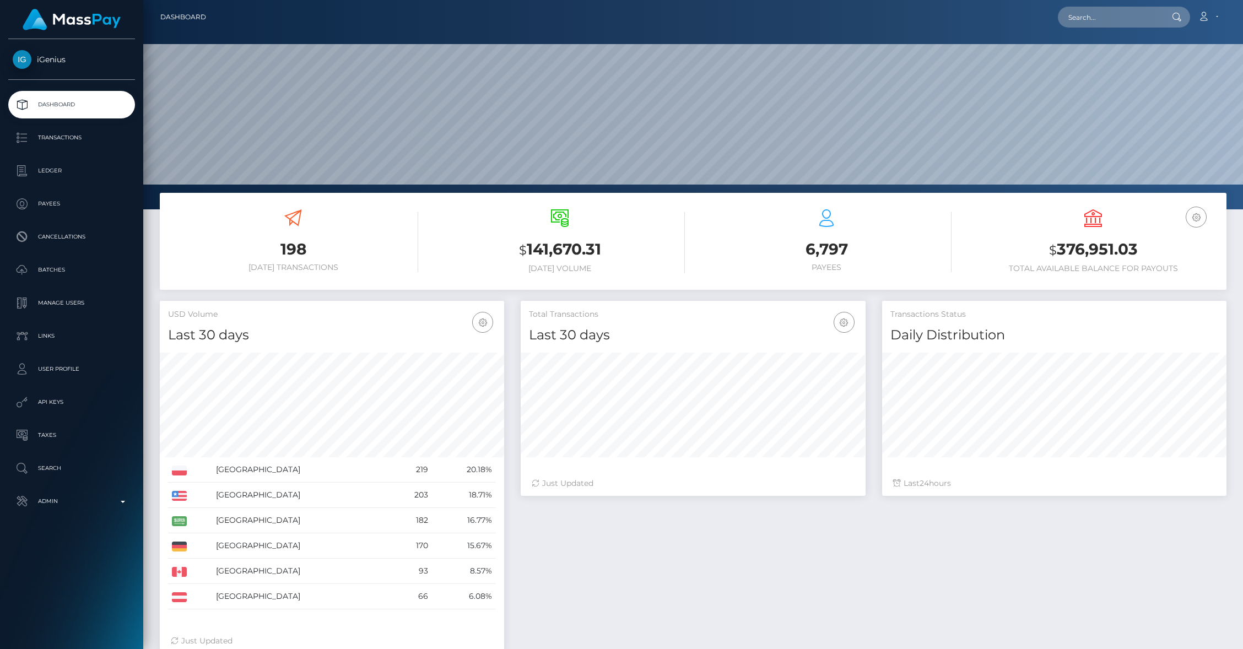
scroll to position [195, 344]
click at [60, 270] on p "Batches" at bounding box center [72, 270] width 118 height 17
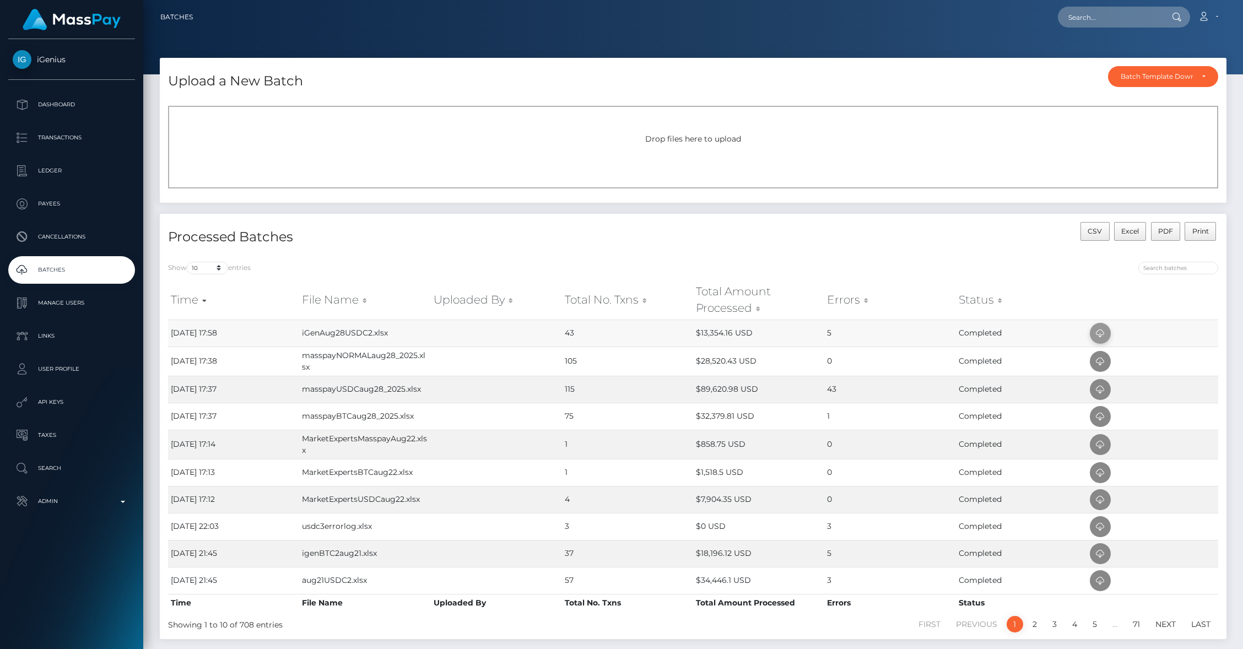
click at [1095, 327] on icon at bounding box center [1100, 334] width 13 height 14
click at [1097, 24] on input "text" at bounding box center [1110, 17] width 104 height 21
type input "923965"
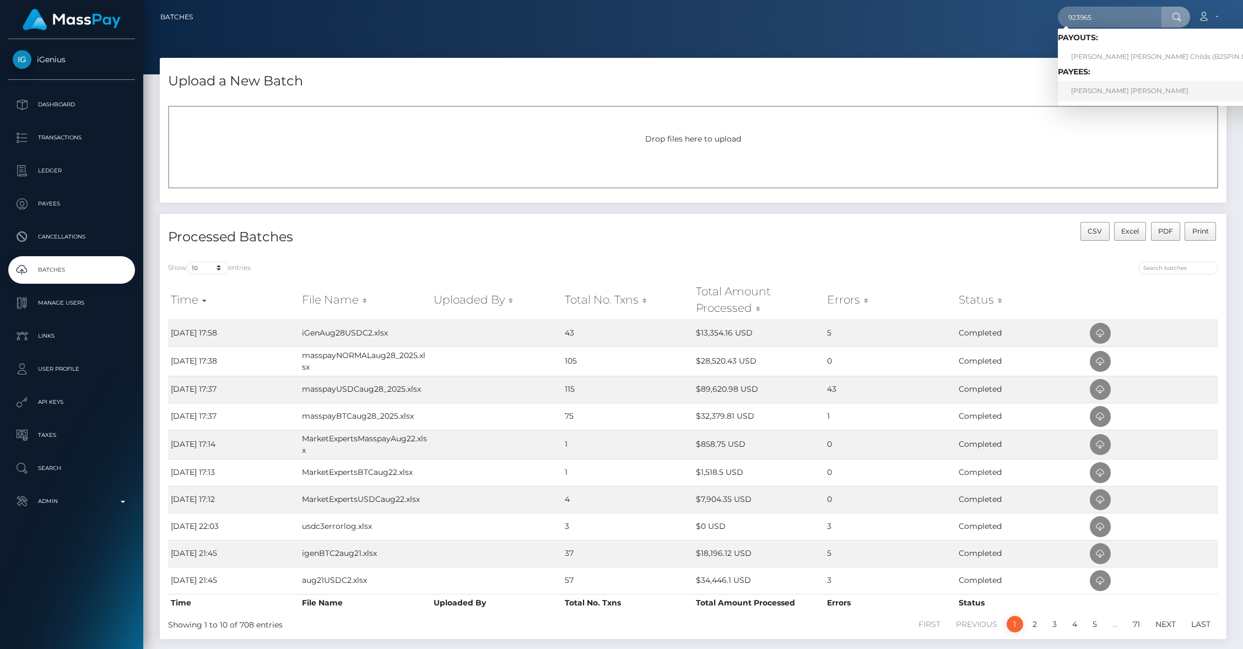
click at [1089, 86] on link "MOHAMED SAMI SULAYMAN ALRASHIDI" at bounding box center [1173, 91] width 230 height 20
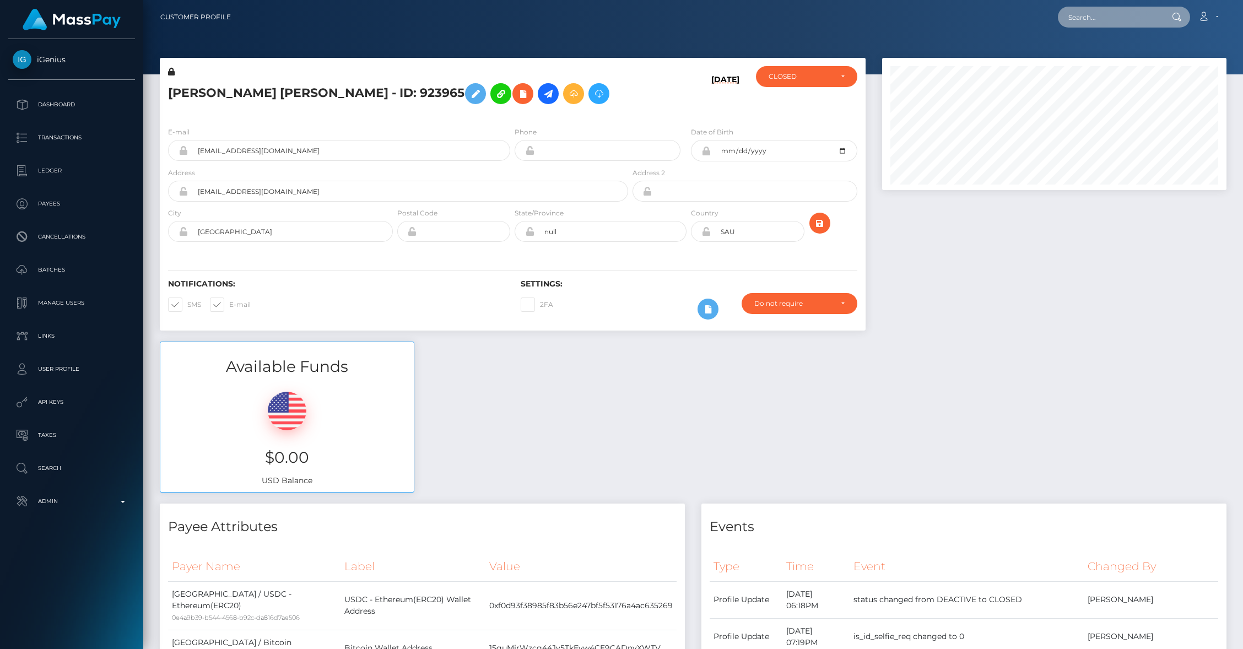
click at [1102, 16] on input "text" at bounding box center [1110, 17] width 104 height 21
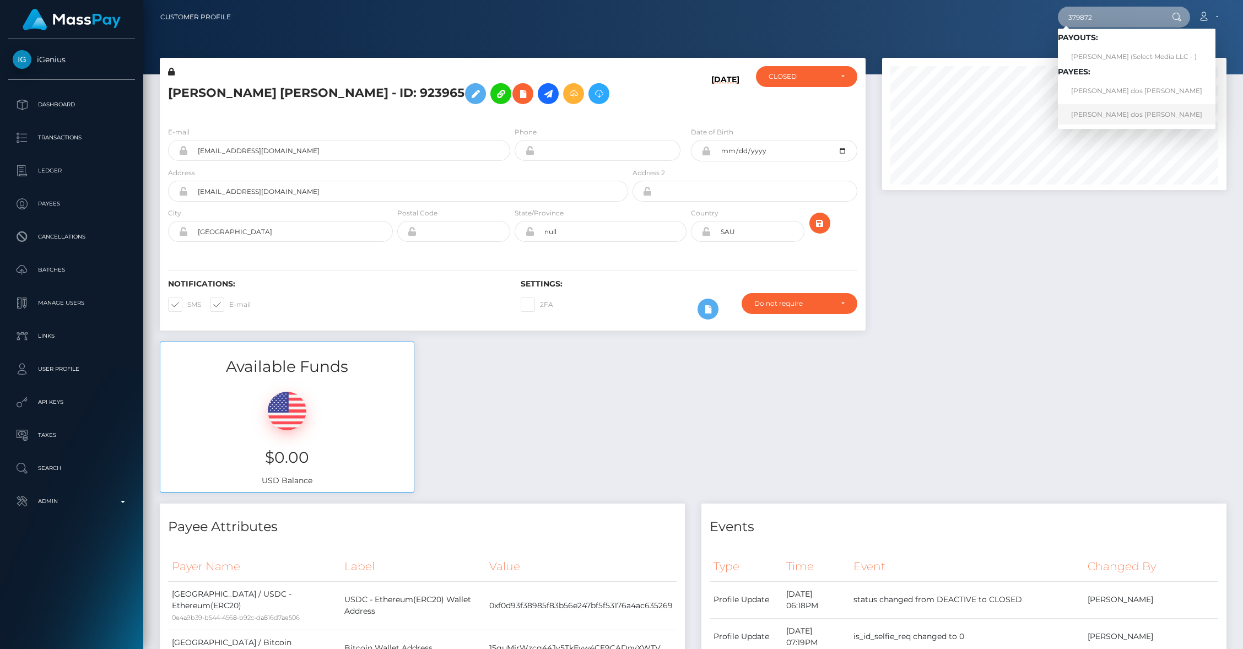
type input "379872"
click at [1100, 112] on link "Cynthia Carolin Gomes dos Santos" at bounding box center [1137, 114] width 158 height 20
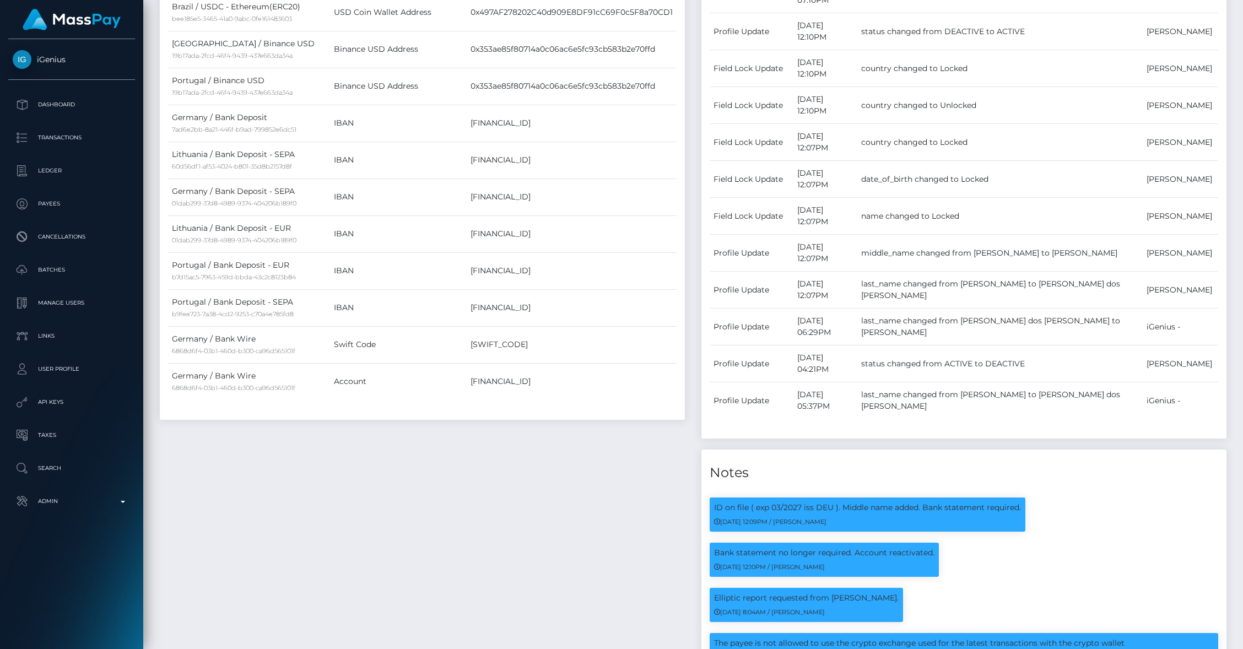
scroll to position [1856, 0]
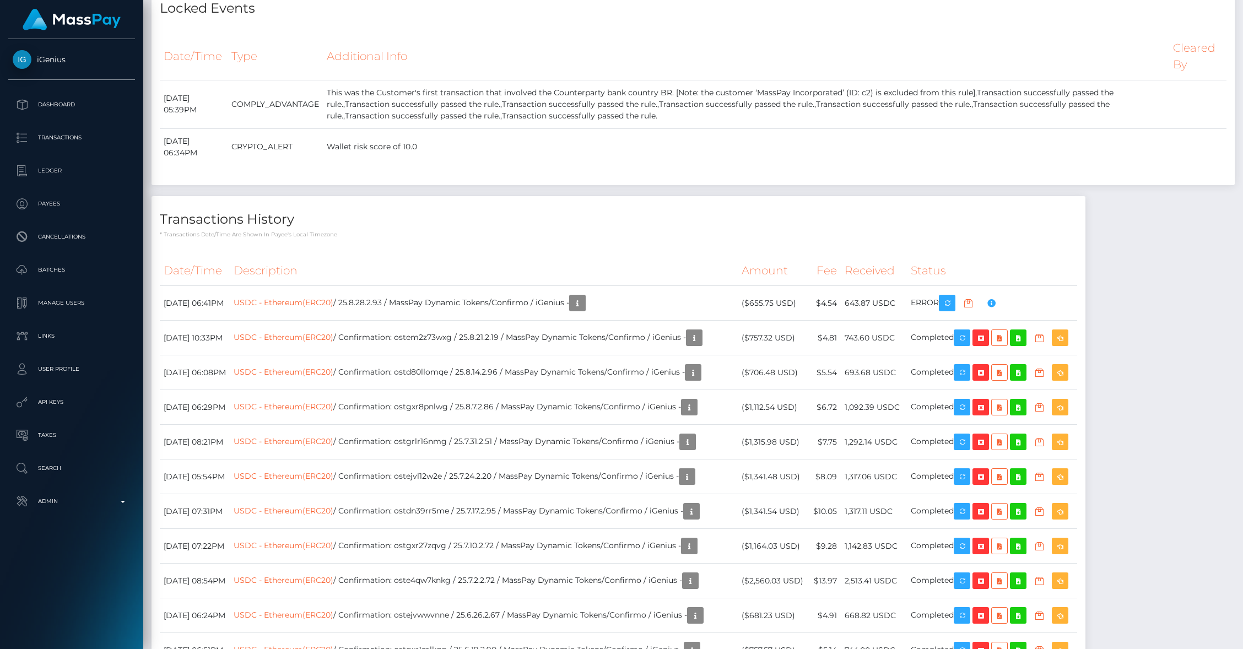
scroll to position [3734, 0]
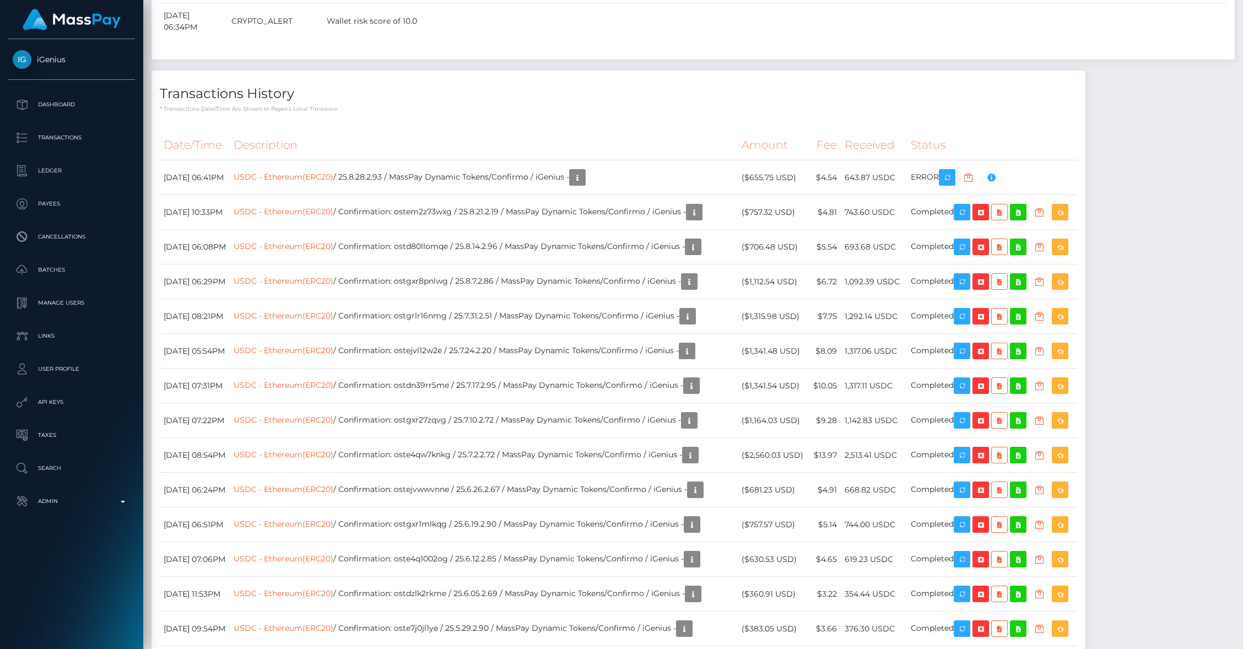
click at [1064, 160] on th "Status" at bounding box center [992, 145] width 170 height 30
click at [796, 160] on th "Amount" at bounding box center [773, 145] width 71 height 30
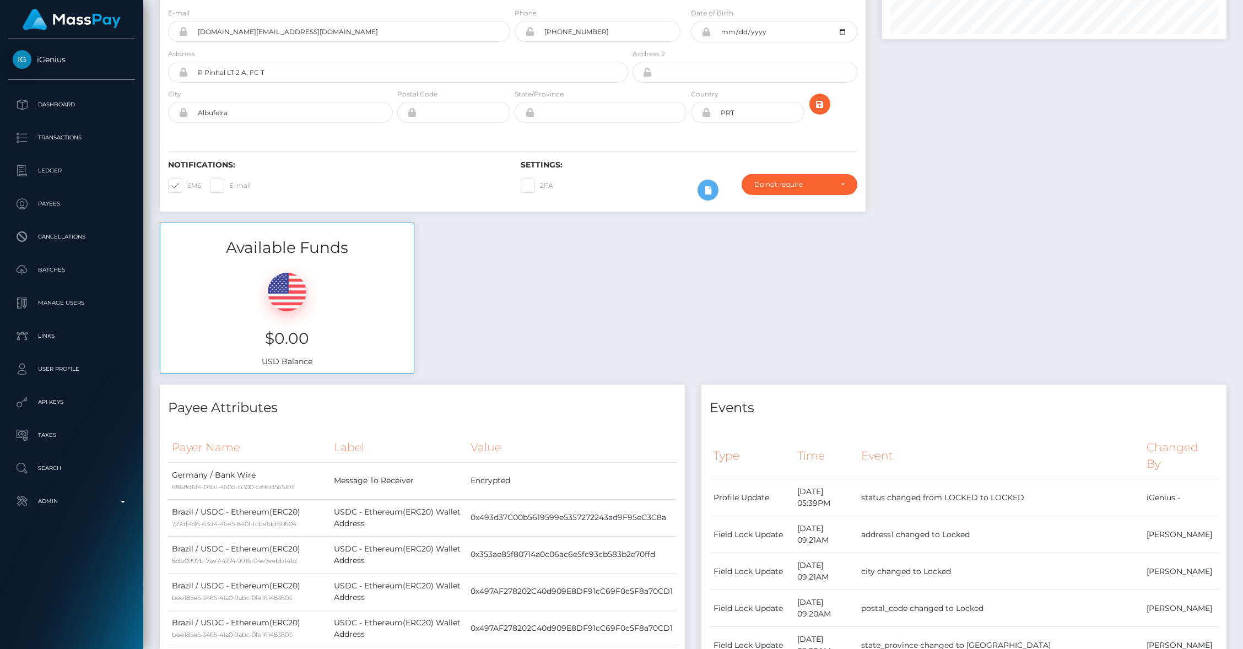
scroll to position [0, 0]
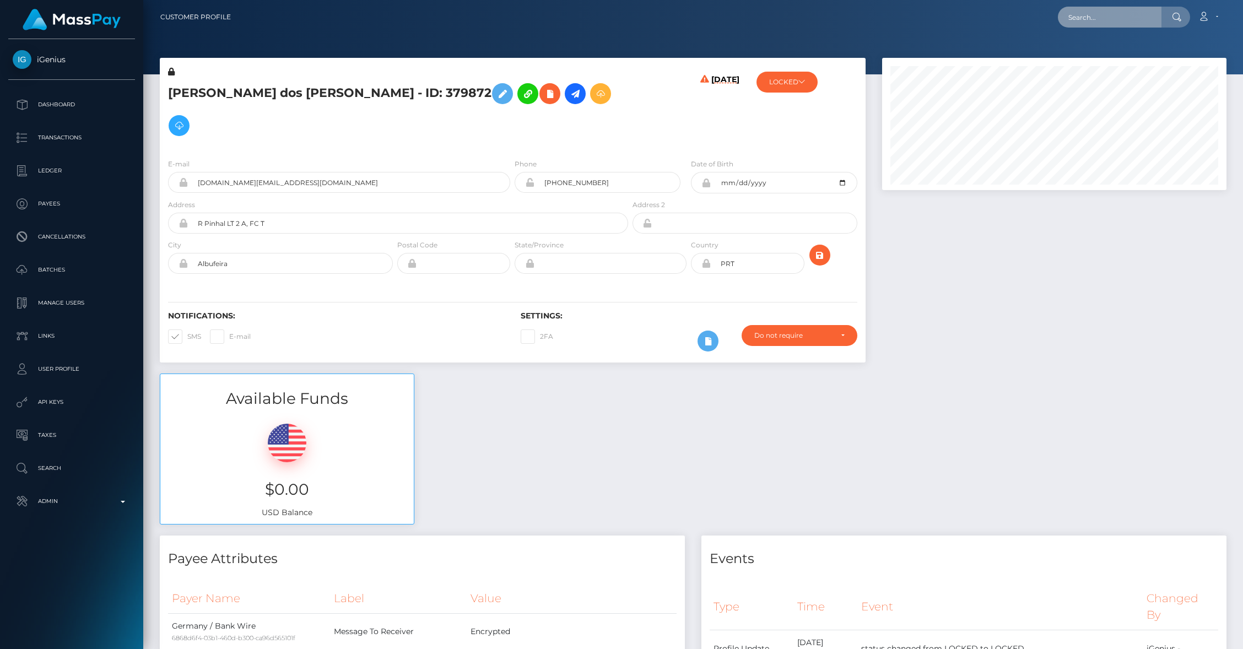
click at [1095, 22] on input "text" at bounding box center [1110, 17] width 104 height 21
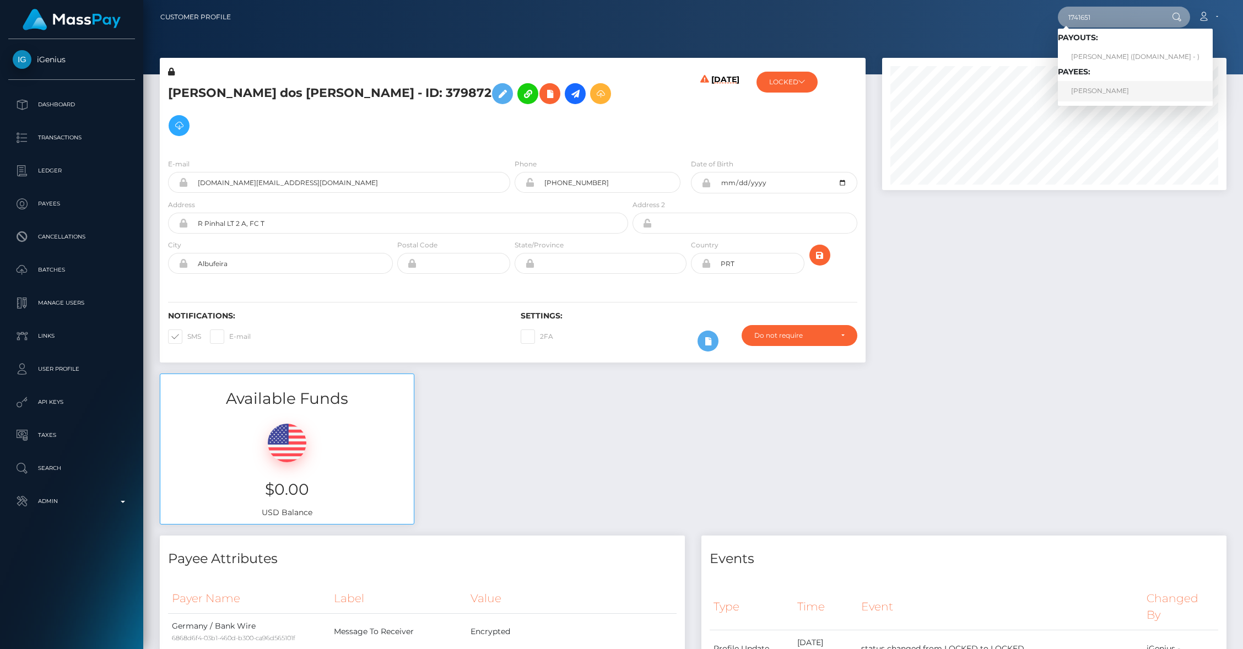
type input "1741651"
click at [1116, 86] on link "Tasneem Freg" at bounding box center [1135, 91] width 155 height 20
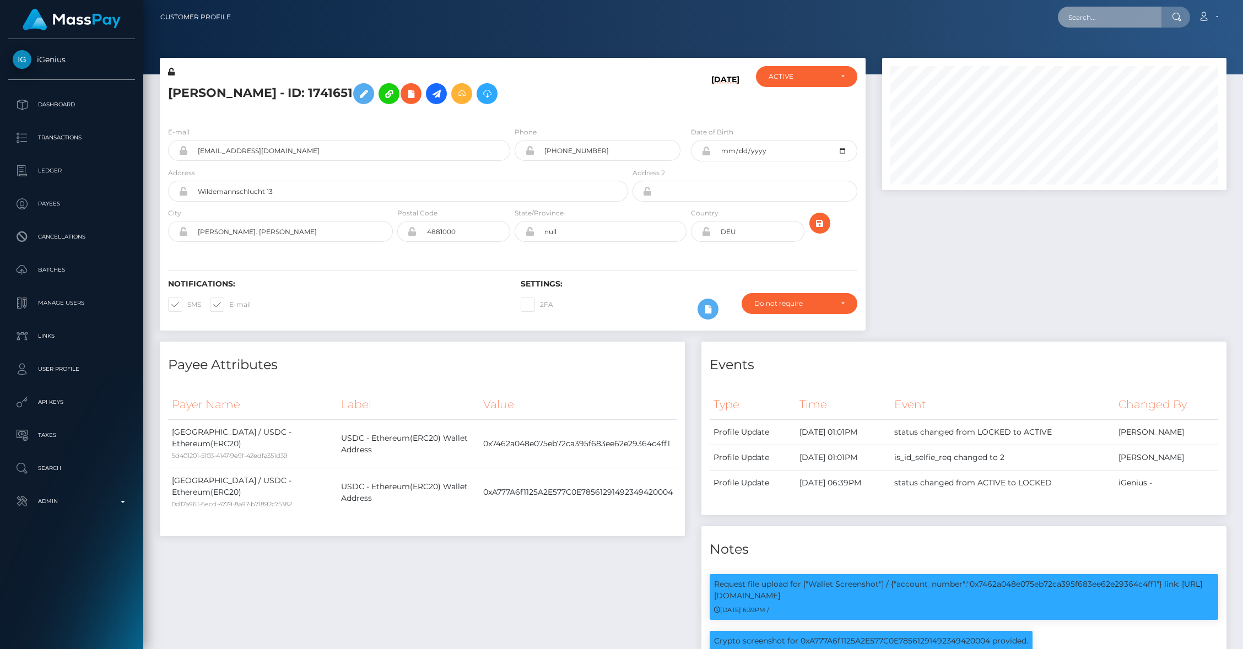
click at [1081, 10] on input "text" at bounding box center [1110, 17] width 104 height 21
click at [1083, 12] on input "text" at bounding box center [1110, 17] width 104 height 21
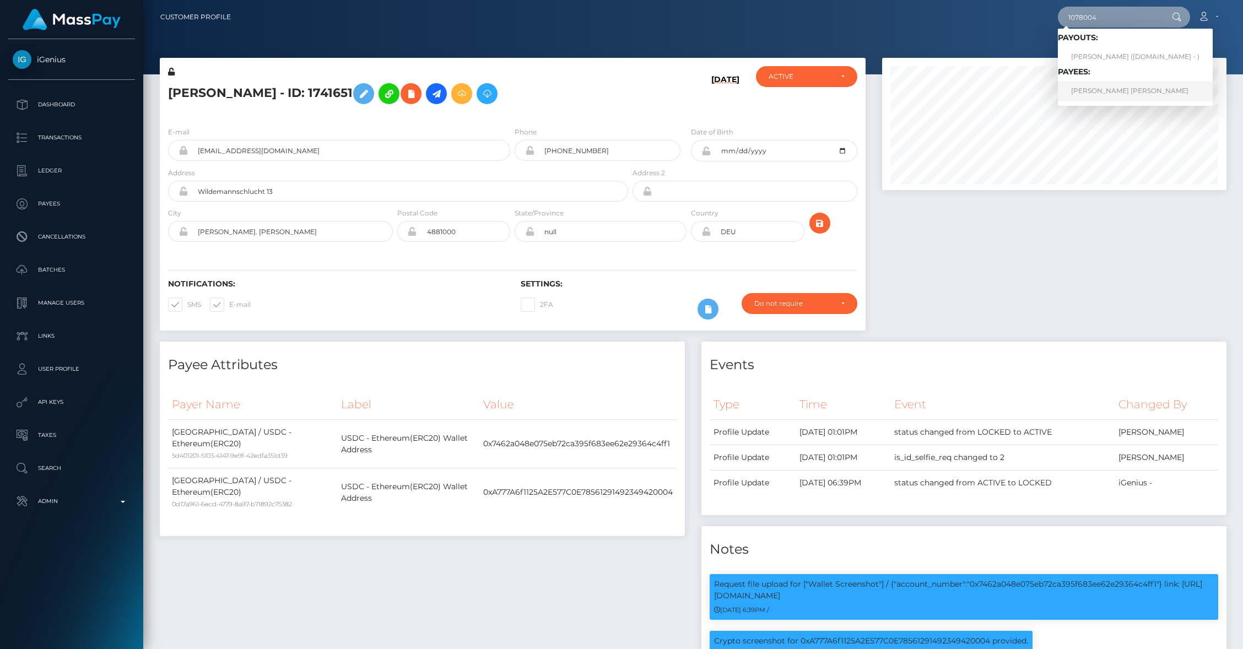
type input "1078004"
click at [1115, 89] on link "WIKTORIA MALIKA MUSZALSKA" at bounding box center [1135, 91] width 155 height 20
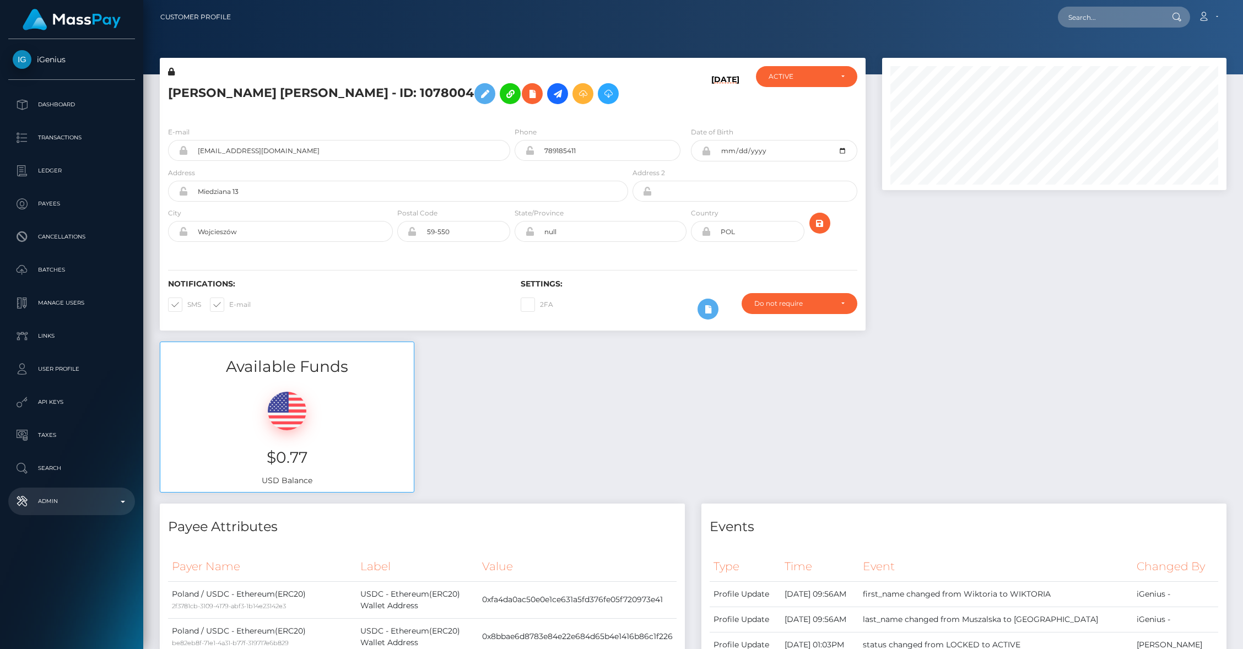
click at [119, 503] on p "Admin" at bounding box center [72, 501] width 118 height 17
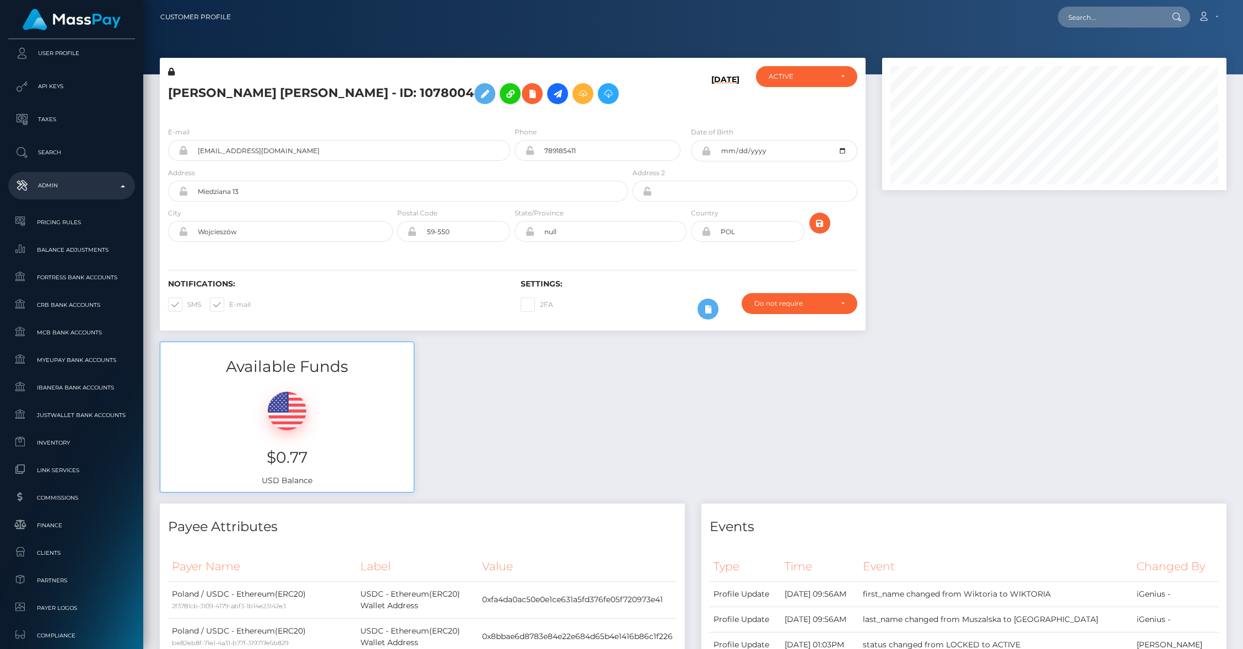
scroll to position [494, 0]
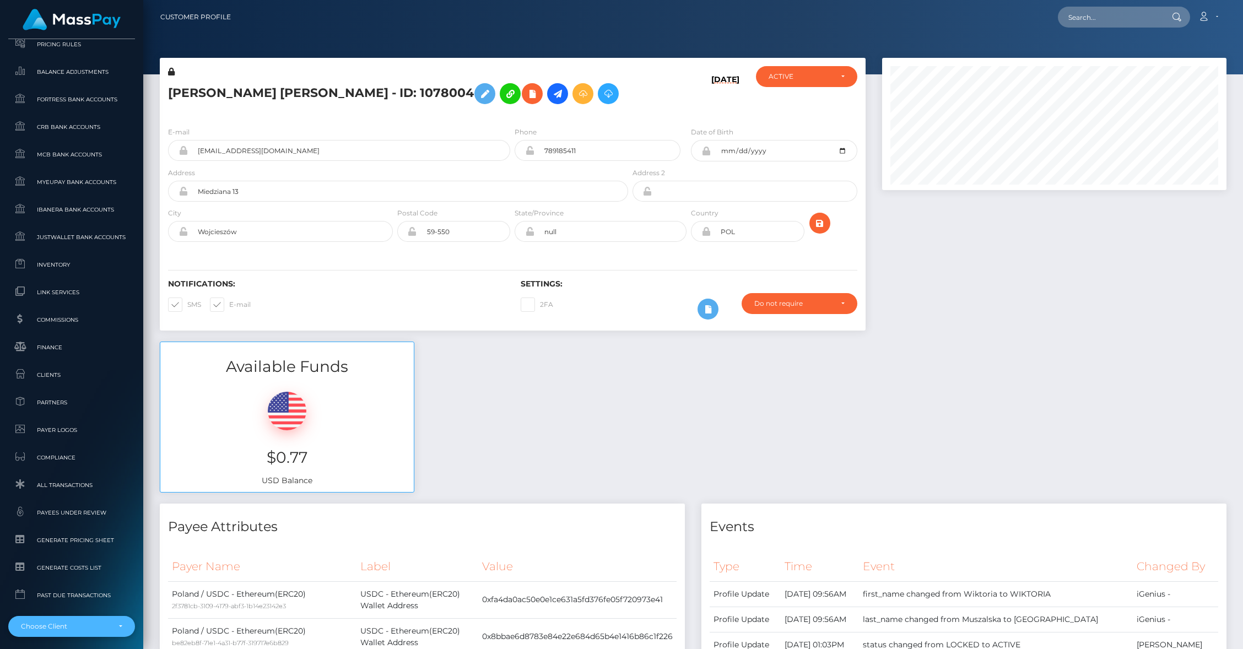
click at [87, 622] on div "Choose Client" at bounding box center [65, 626] width 89 height 9
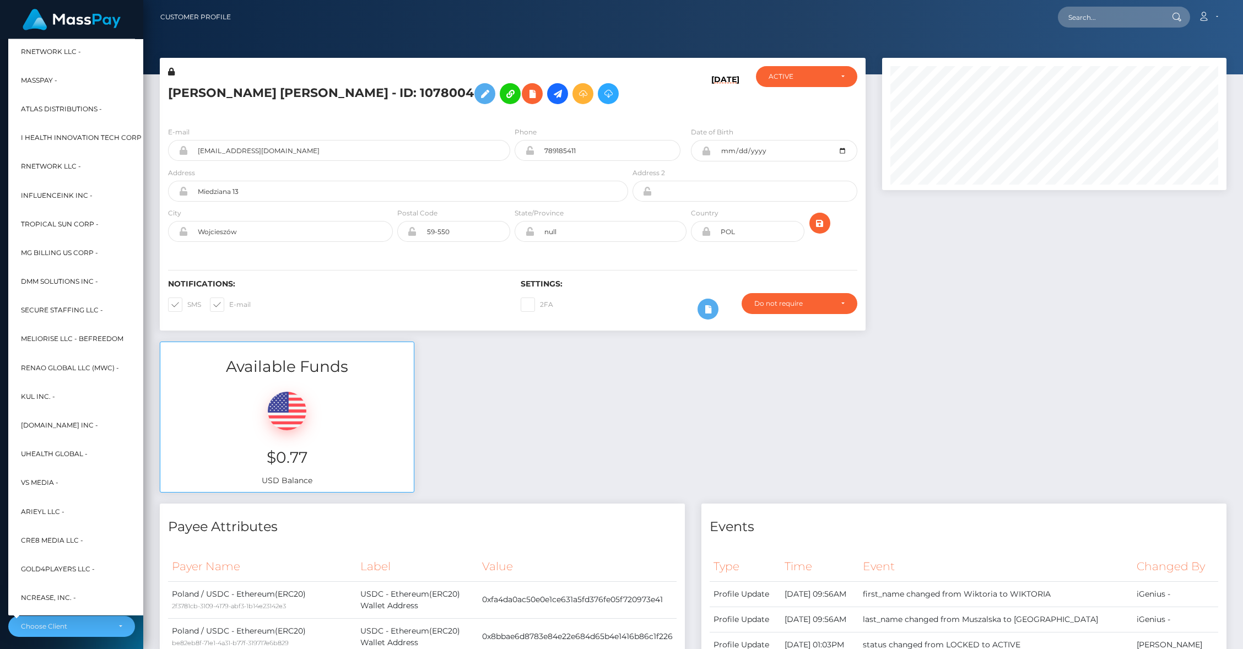
scroll to position [181, 12]
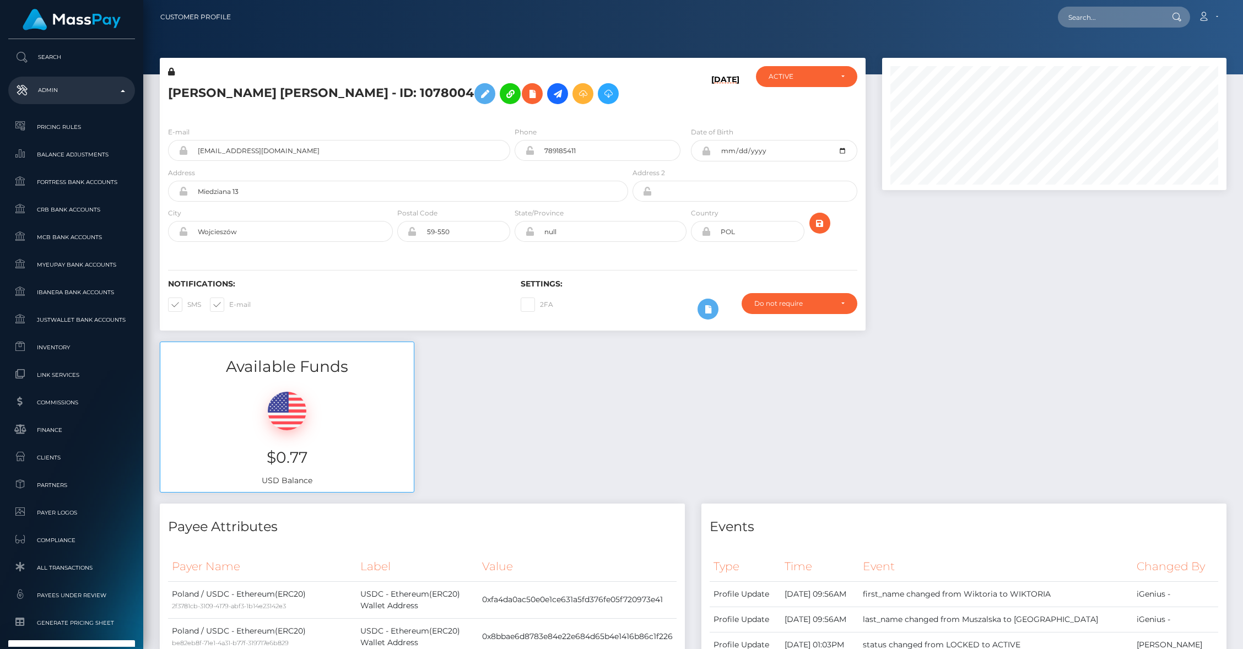
type input "payfin"
select select "322"
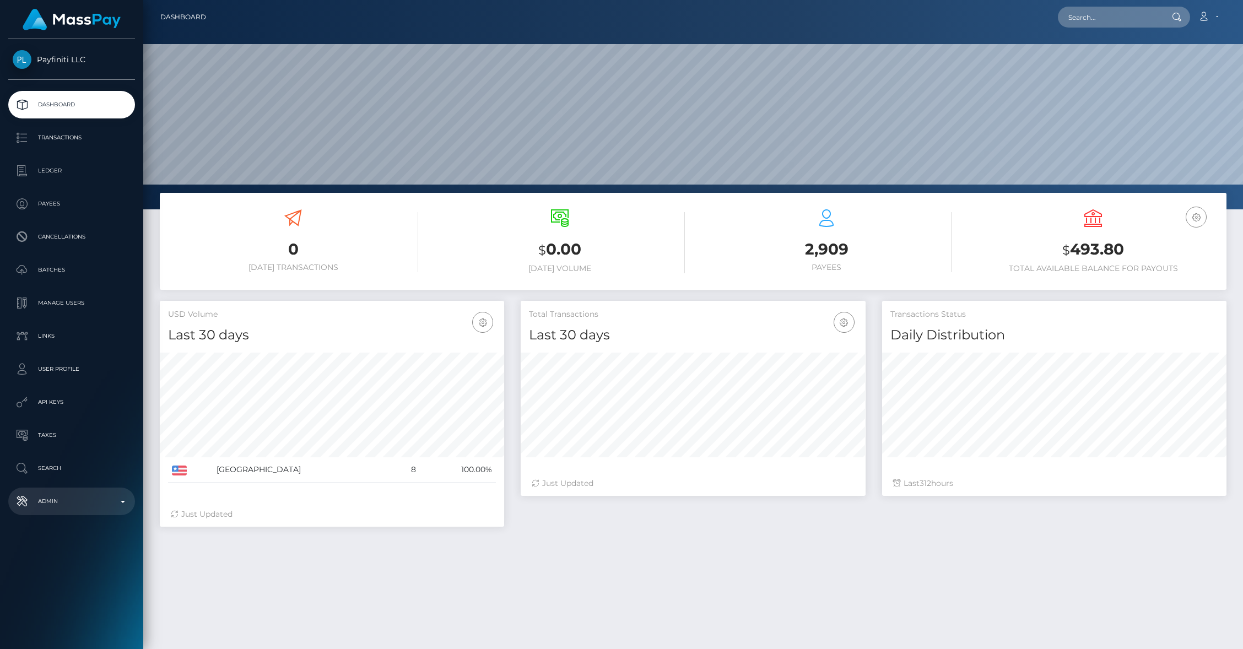
scroll to position [209, 1100]
click at [63, 138] on p "Transactions" at bounding box center [72, 137] width 118 height 17
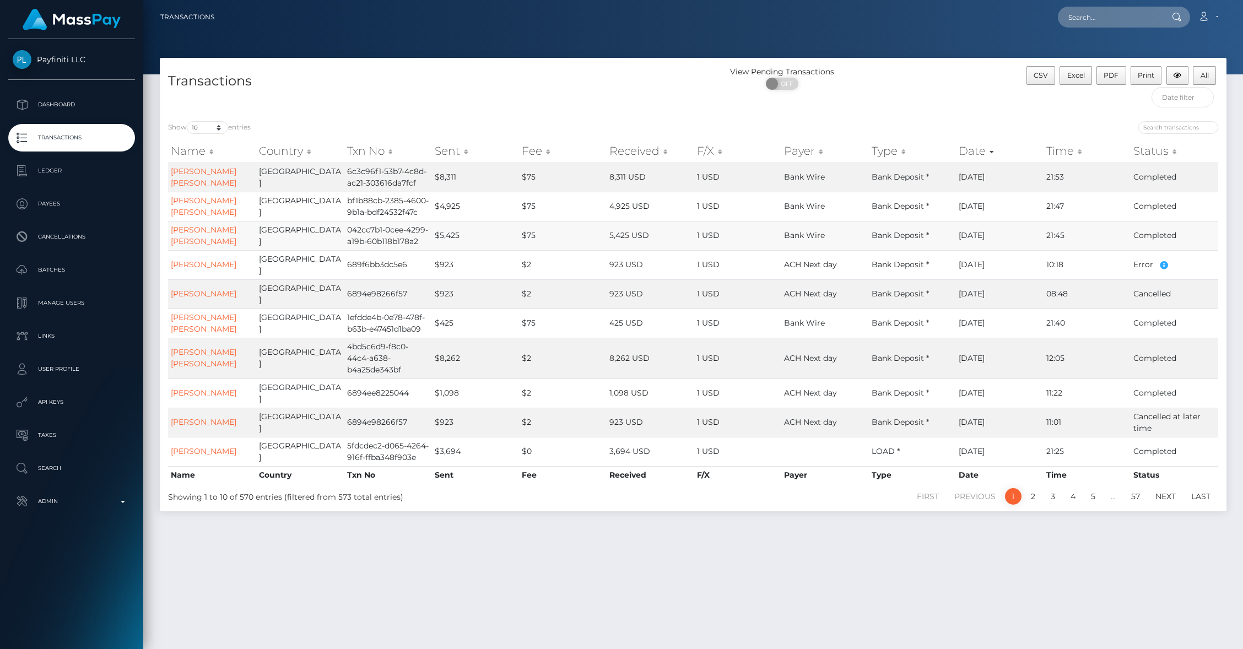
click at [214, 250] on td "Dennis Koon Siu Ng" at bounding box center [212, 235] width 88 height 29
click at [212, 246] on link "Dennis Koon Siu Ng" at bounding box center [204, 235] width 66 height 21
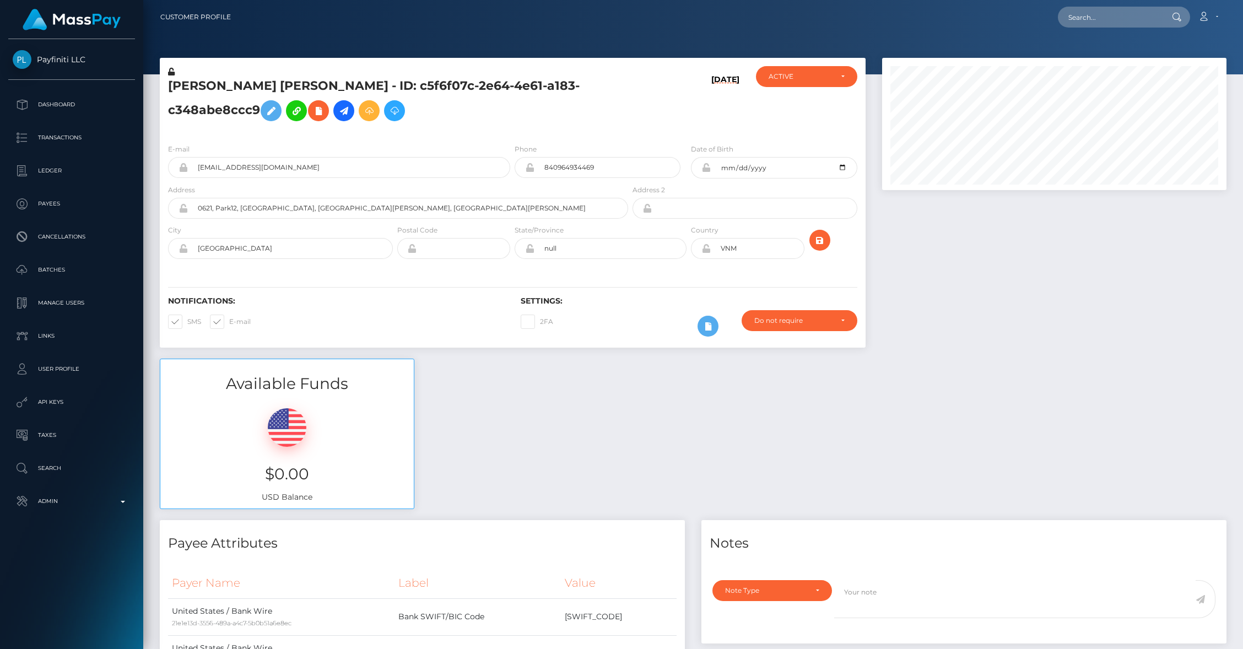
scroll to position [132, 344]
click at [337, 118] on icon at bounding box center [343, 111] width 13 height 14
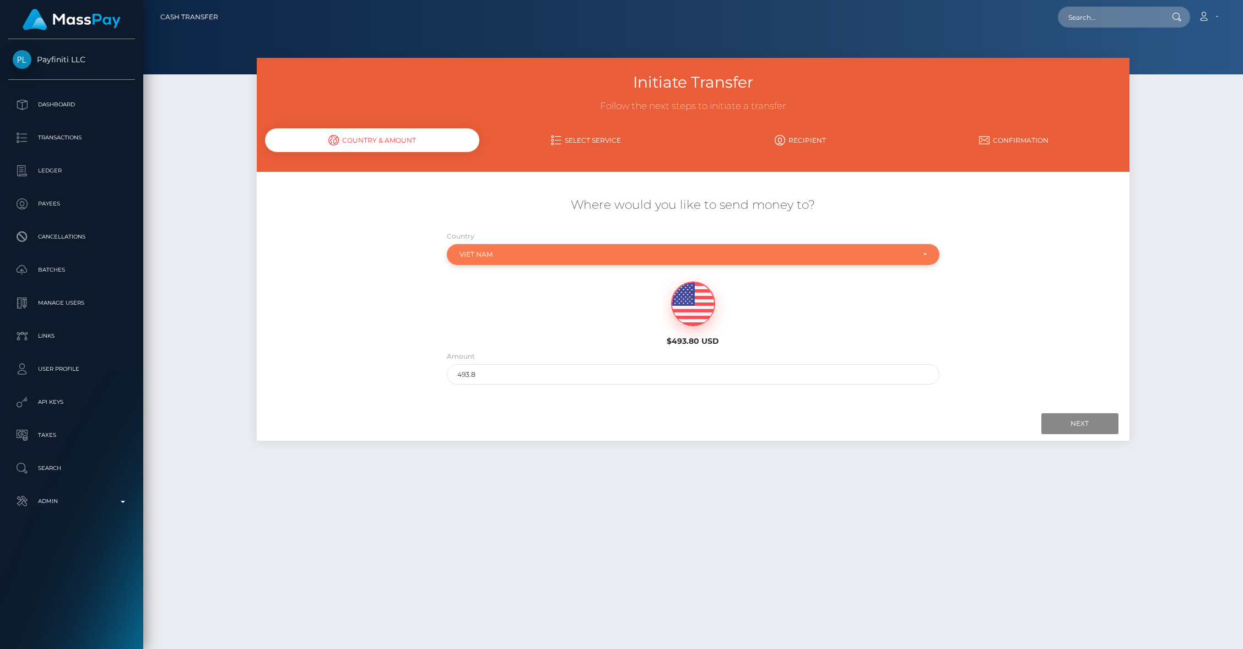
click at [477, 257] on div "Viet Nam" at bounding box center [687, 254] width 455 height 9
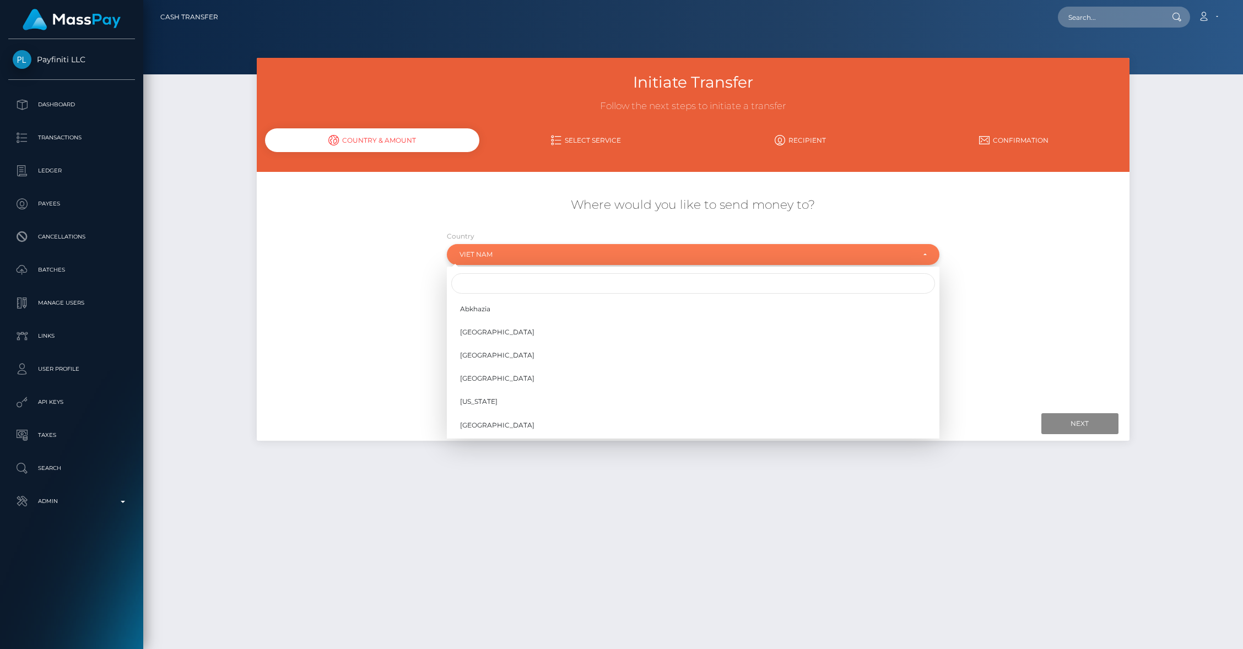
scroll to position [4730, 0]
click at [477, 280] on input "Search" at bounding box center [693, 283] width 484 height 20
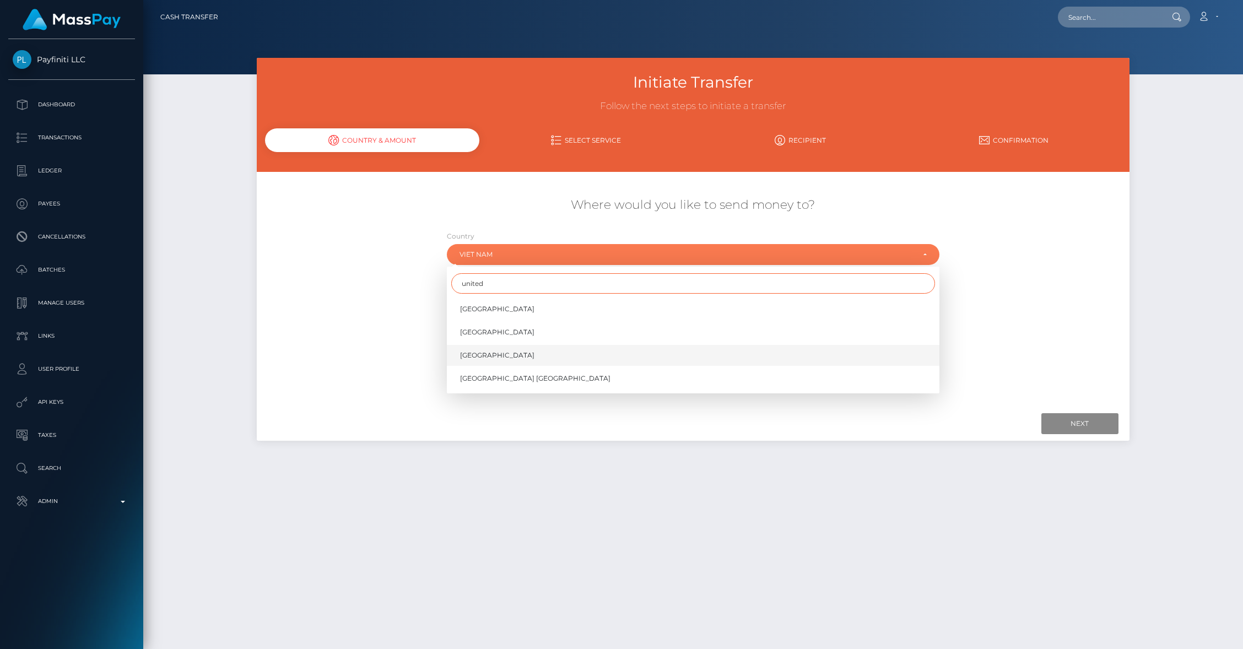
type input "united"
click at [494, 363] on link "[GEOGRAPHIC_DATA]" at bounding box center [693, 355] width 493 height 20
select select "[GEOGRAPHIC_DATA]"
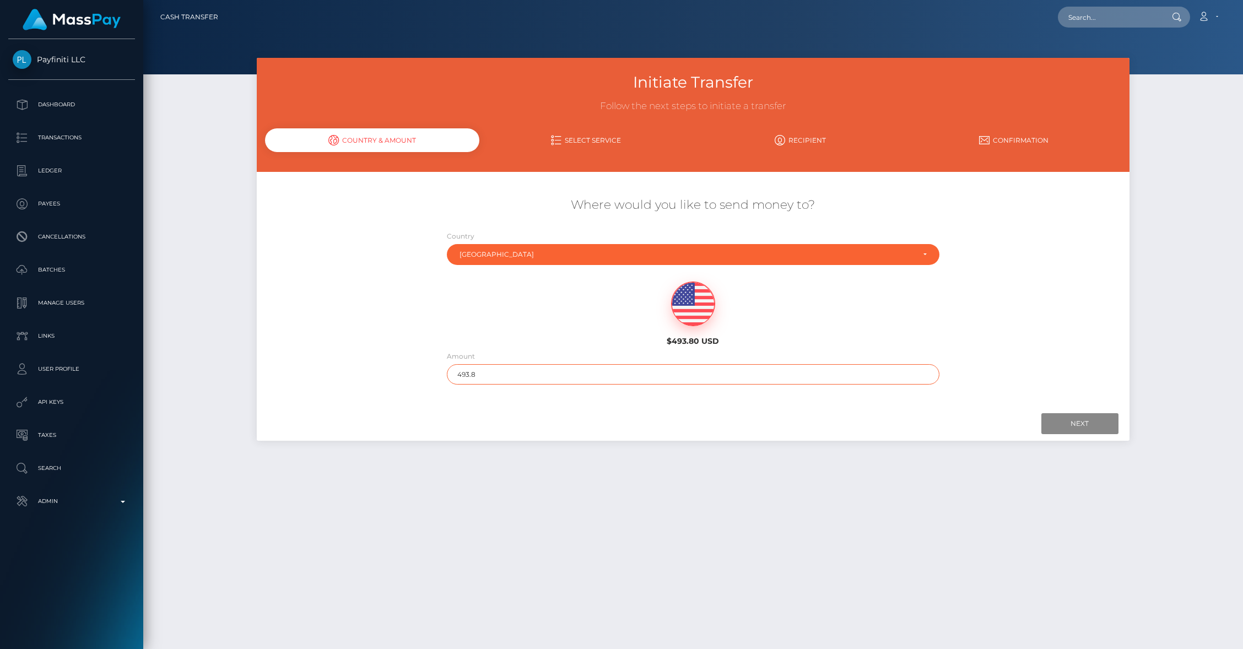
drag, startPoint x: 475, startPoint y: 374, endPoint x: 433, endPoint y: 374, distance: 42.4
click at [433, 374] on div "Where would you like to send money to? Country Abkhazia [GEOGRAPHIC_DATA] [GEOG…" at bounding box center [693, 290] width 872 height 199
type input "100"
click at [1080, 417] on input "Next" at bounding box center [1079, 423] width 77 height 21
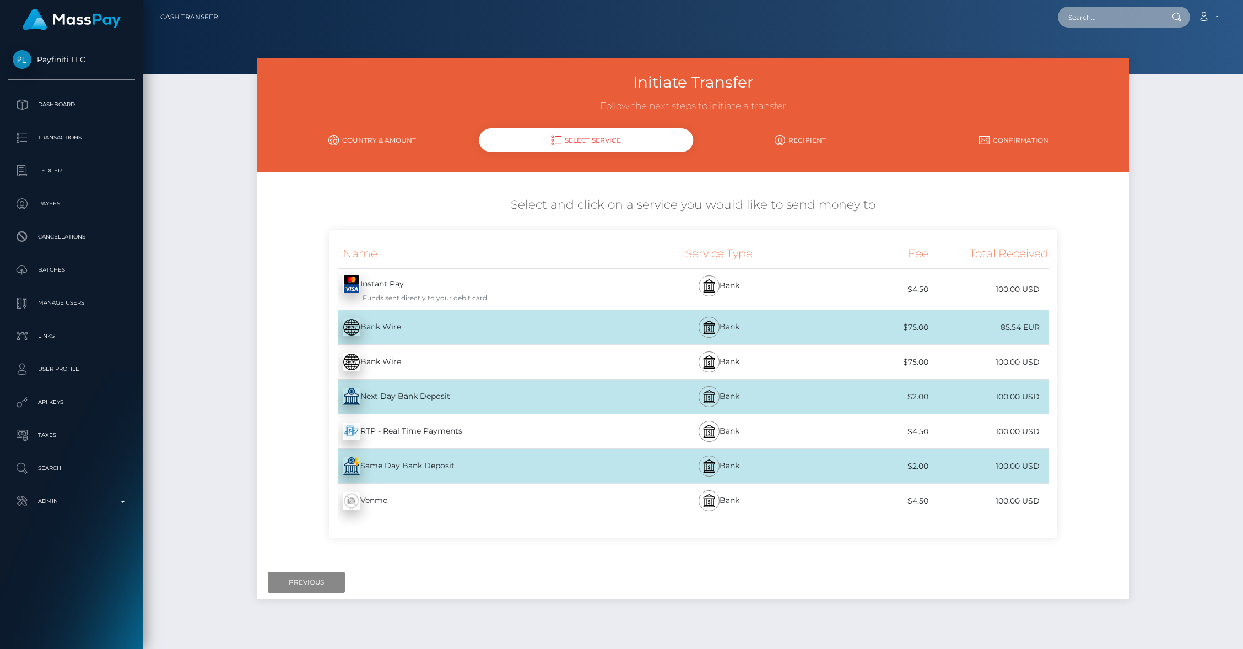
click at [1083, 25] on input "text" at bounding box center [1110, 17] width 104 height 21
paste input "d69f69979da94a6e95676aa6bc39be5c"
type input "d69f69979da94a6e95676aa6bc39be5c"
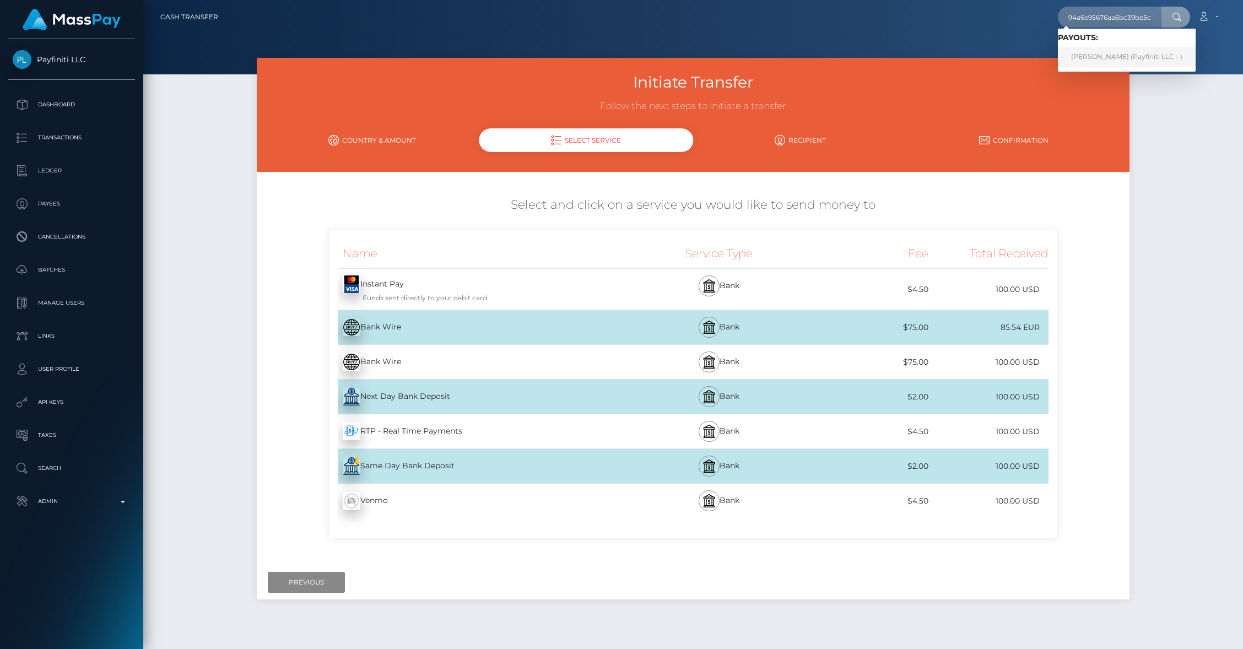
click at [1118, 54] on link "Francois Claessens (Payfiniti LLC - )" at bounding box center [1127, 57] width 138 height 20
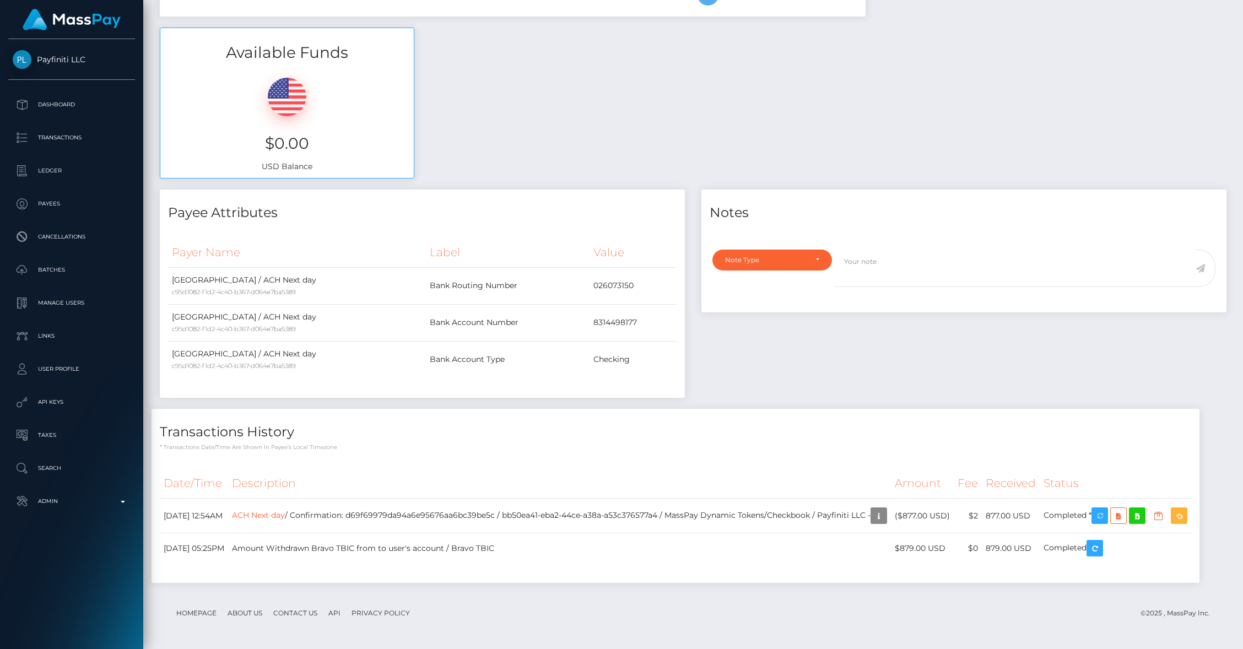
scroll to position [132, 344]
click at [441, 519] on td "ACH Next day / Confirmation: d69f69979da94a6e95676aa6bc39be5c / bb50ea41-eba2-4…" at bounding box center [559, 516] width 663 height 35
copy td "d69f69979da94a6e95676aa6bc39be5c"
click at [1106, 521] on icon "button" at bounding box center [1099, 516] width 13 height 14
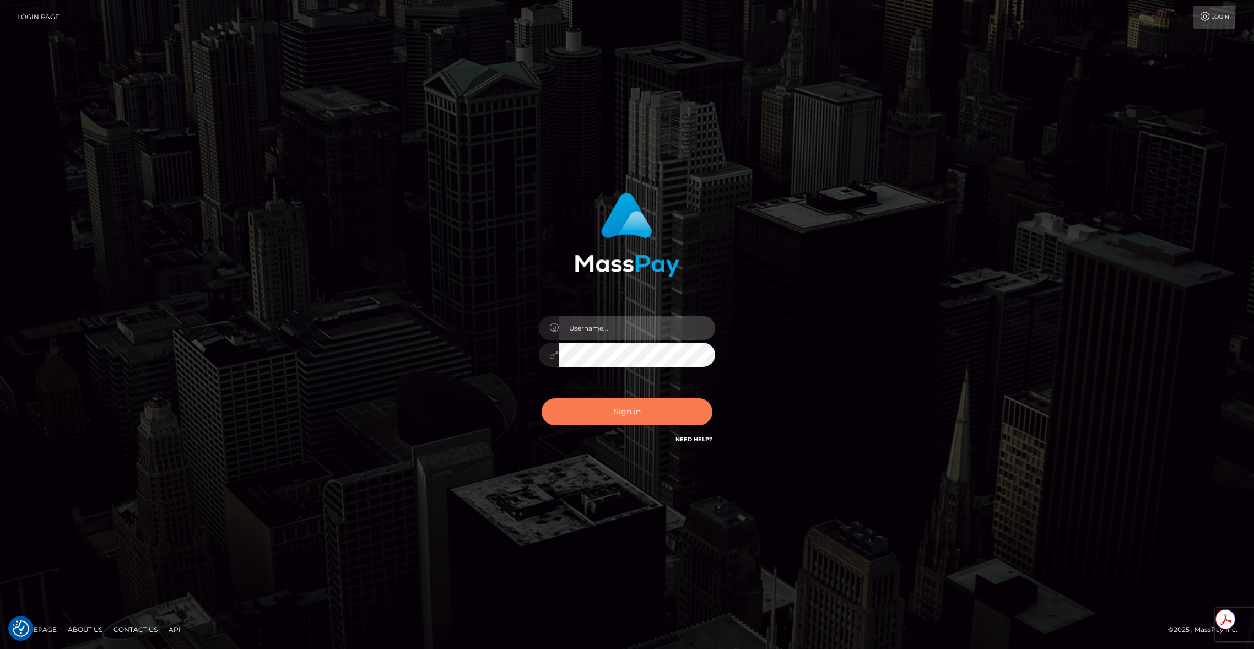
type input "brentg"
click at [608, 415] on button "Sign in" at bounding box center [627, 411] width 171 height 27
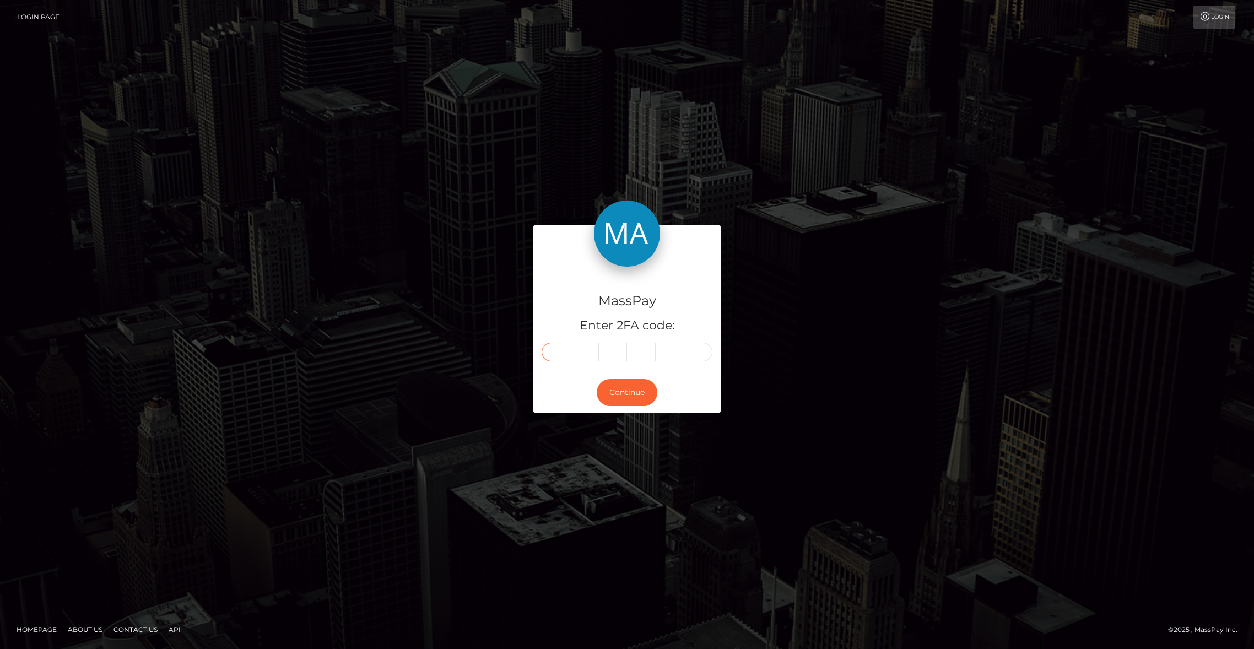
paste input "5"
type input "5"
type input "9"
type input "3"
type input "7"
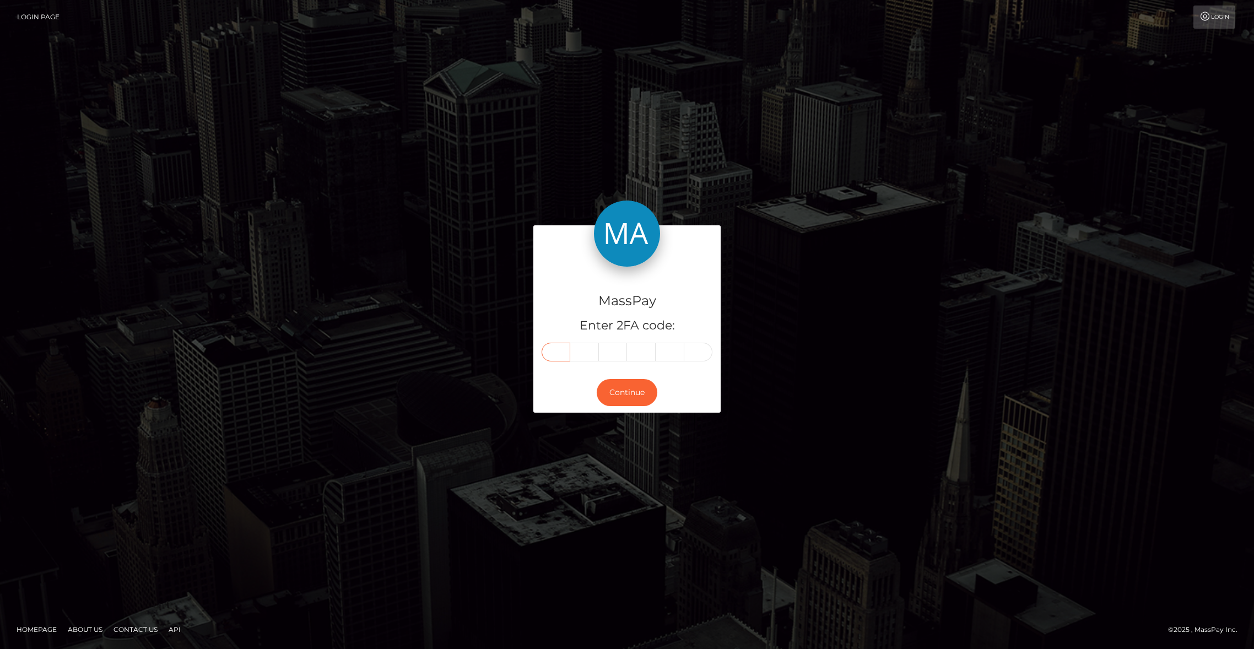
type input "0"
type input "2"
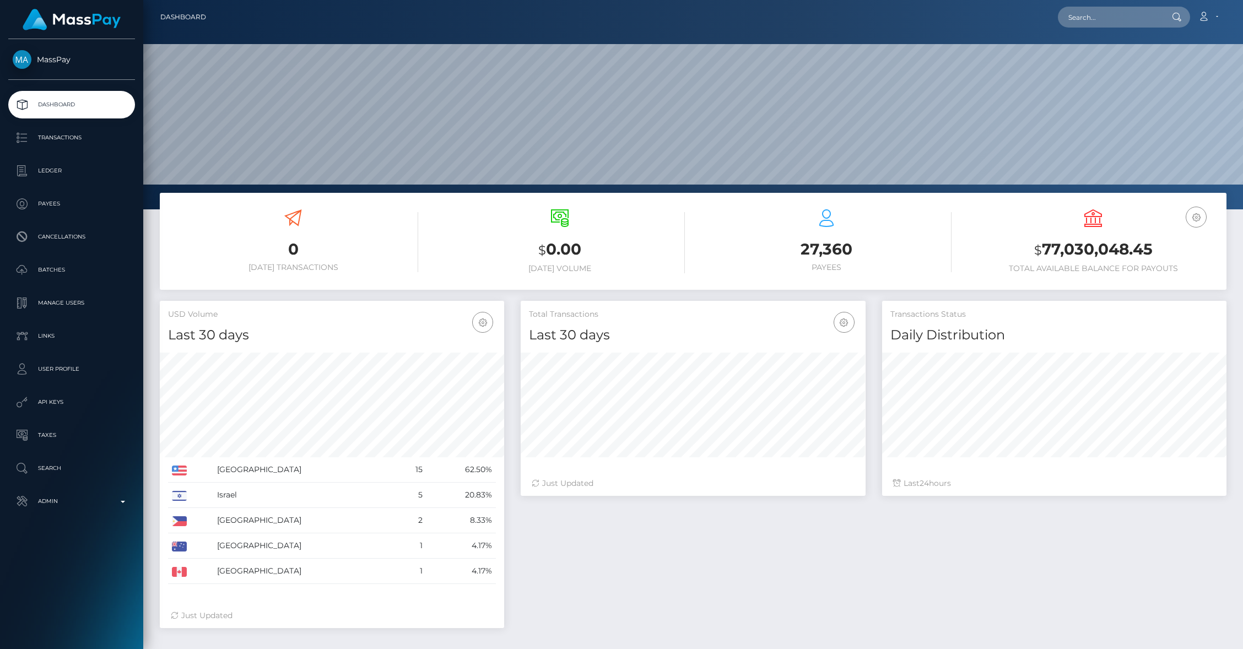
scroll to position [195, 344]
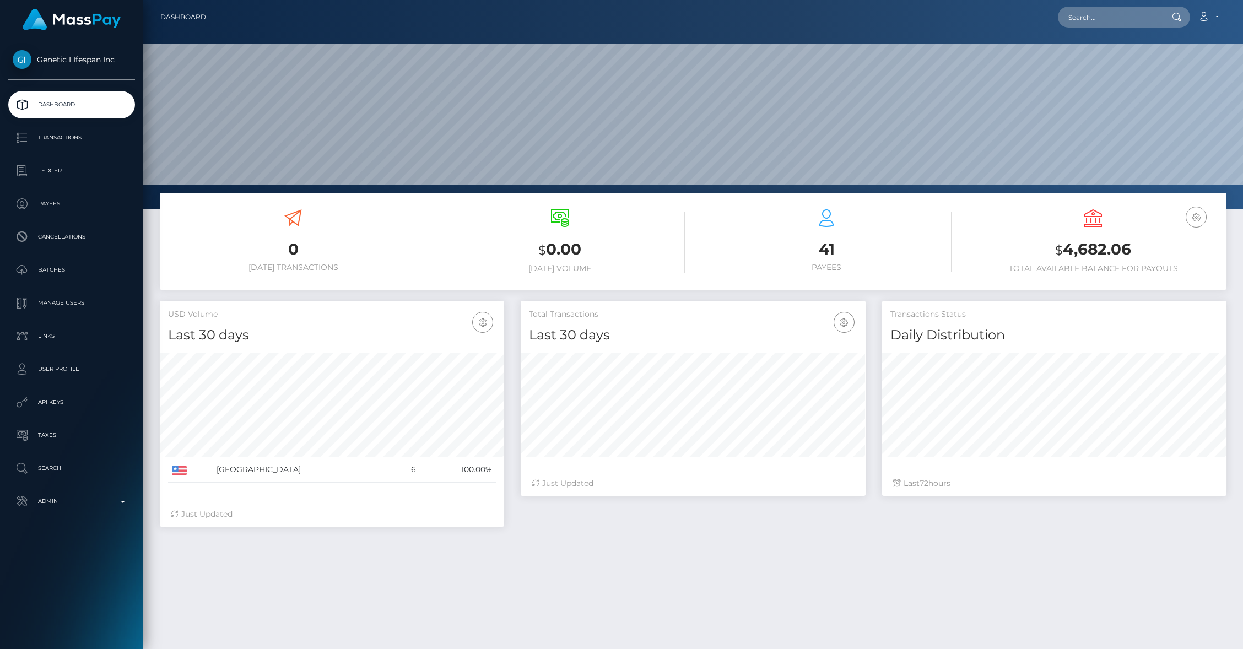
scroll to position [195, 344]
click at [63, 300] on p "Manage Users" at bounding box center [72, 303] width 118 height 17
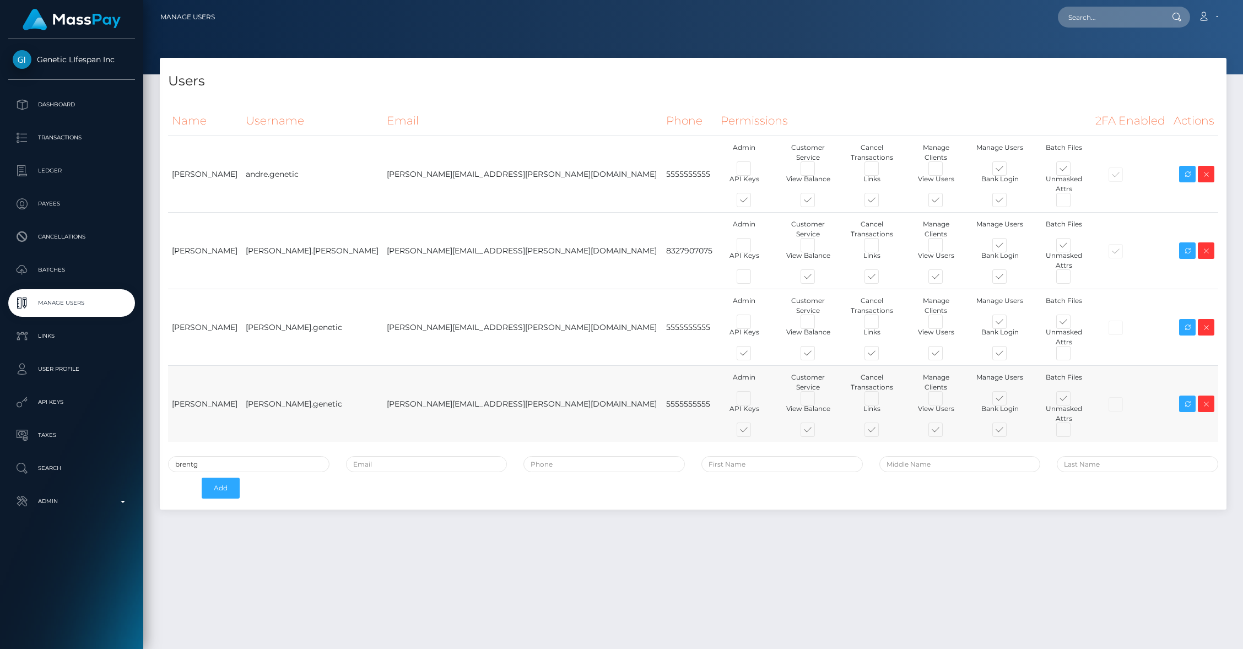
click at [287, 370] on td "[PERSON_NAME].genetic" at bounding box center [312, 404] width 141 height 77
copy tr "[PERSON_NAME].genetic"
click at [1186, 397] on icon at bounding box center [1187, 404] width 13 height 14
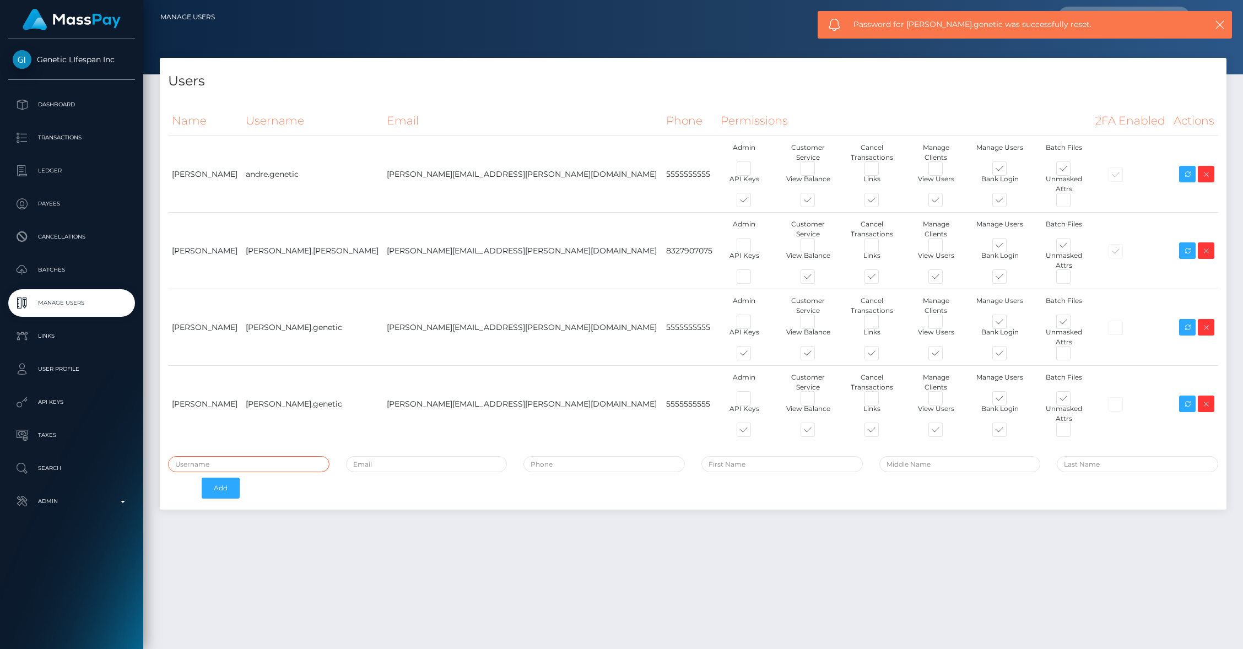
type input "brentg"
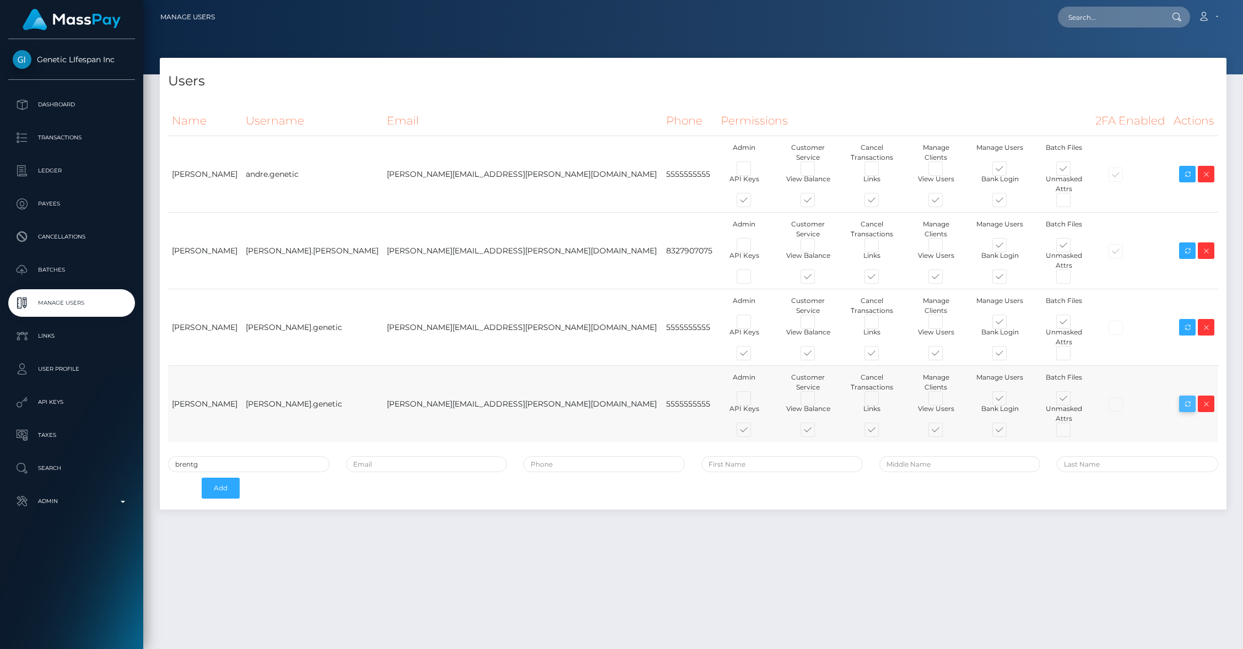
click at [1187, 397] on icon at bounding box center [1187, 404] width 13 height 14
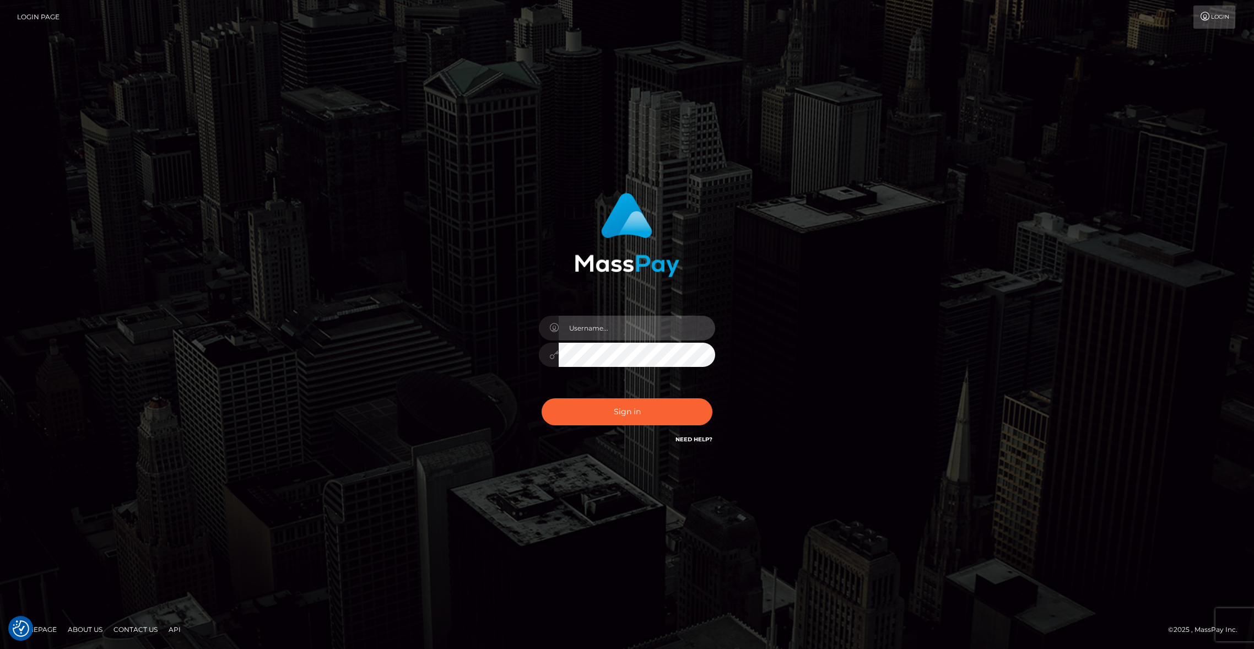
type input "brentg"
